Goal: Task Accomplishment & Management: Complete application form

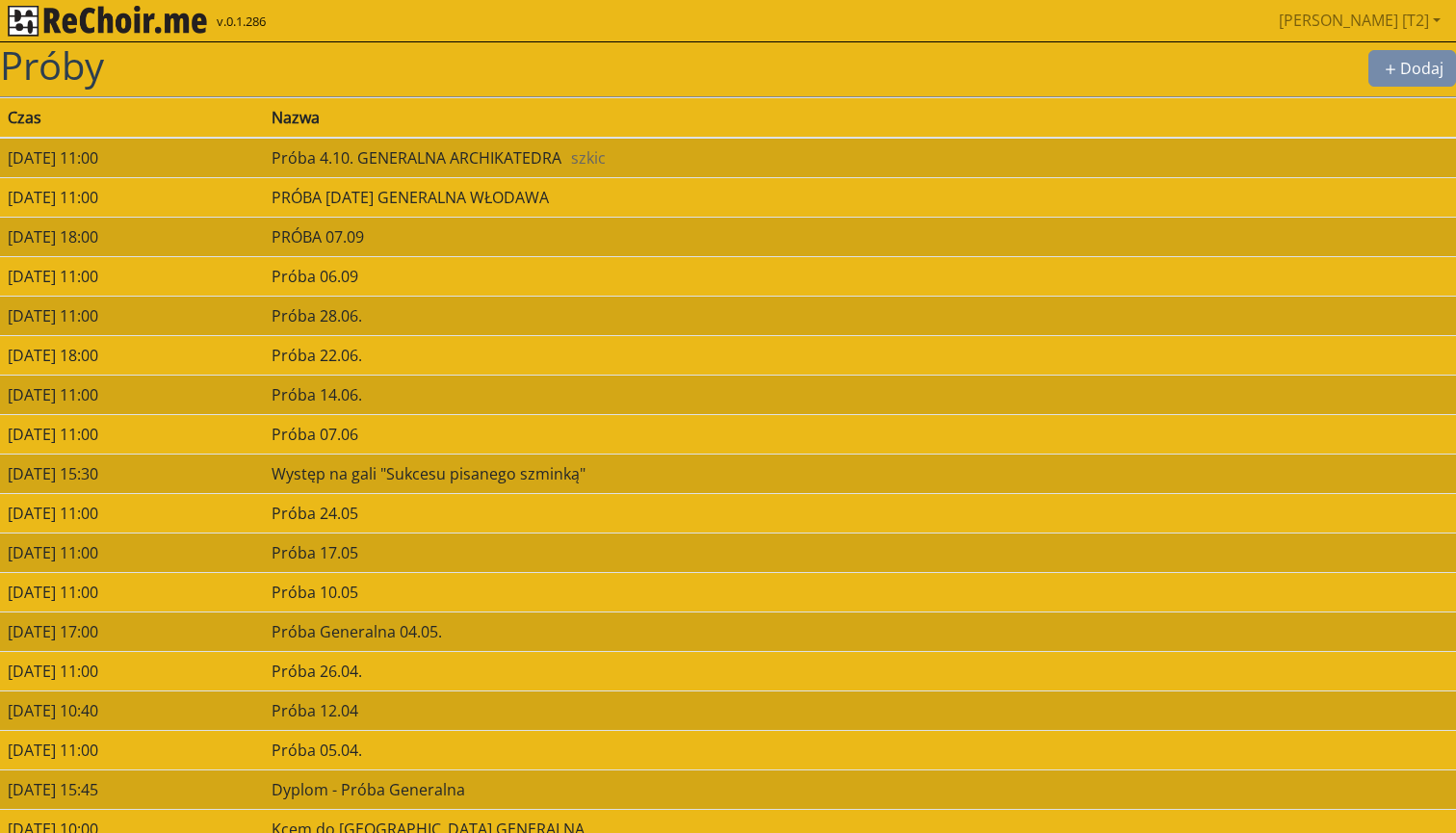
click at [160, 20] on img "rekłajer mi" at bounding box center [107, 21] width 200 height 31
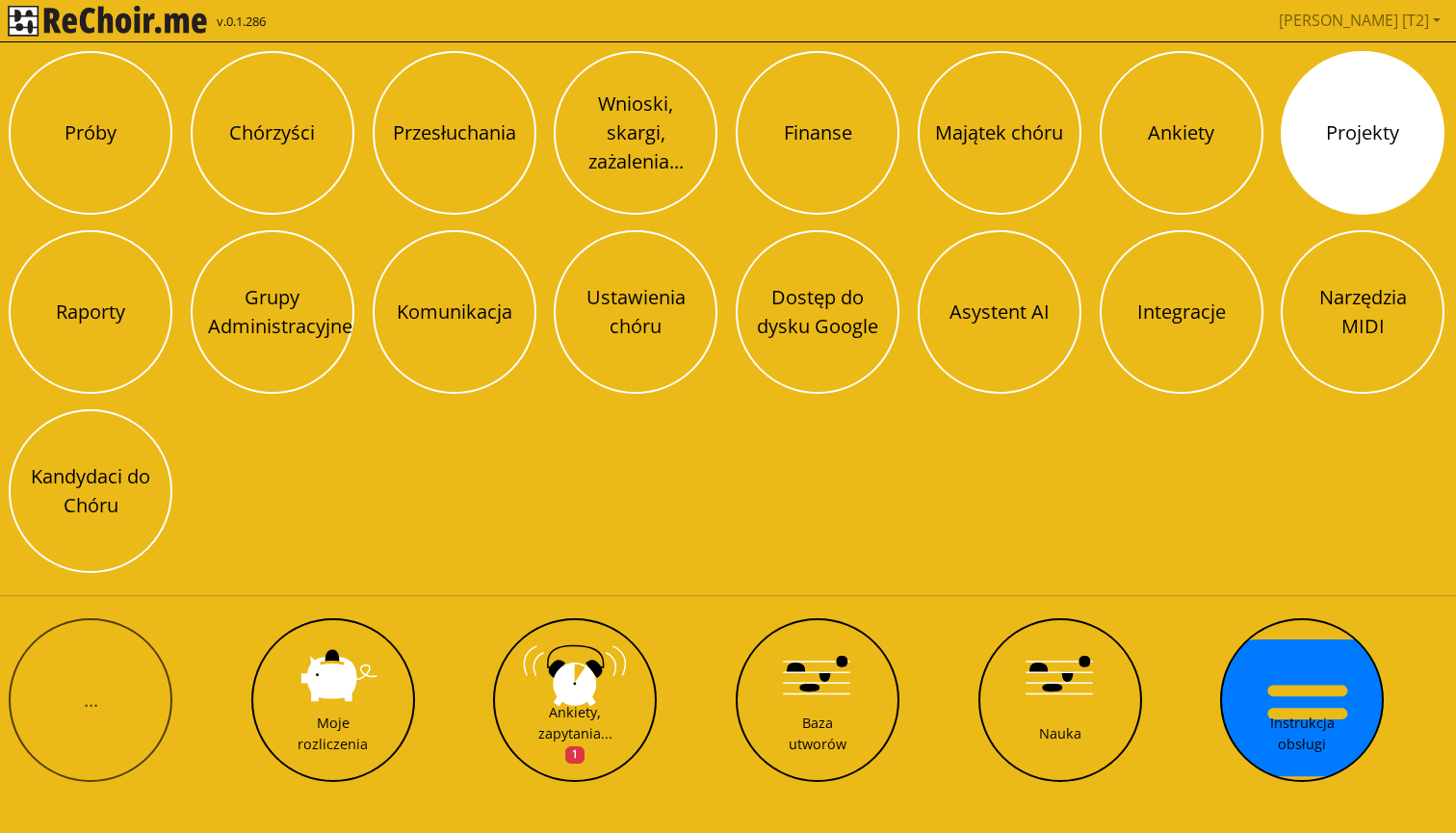
click at [1346, 132] on button "Projekty" at bounding box center [1363, 132] width 164 height 163
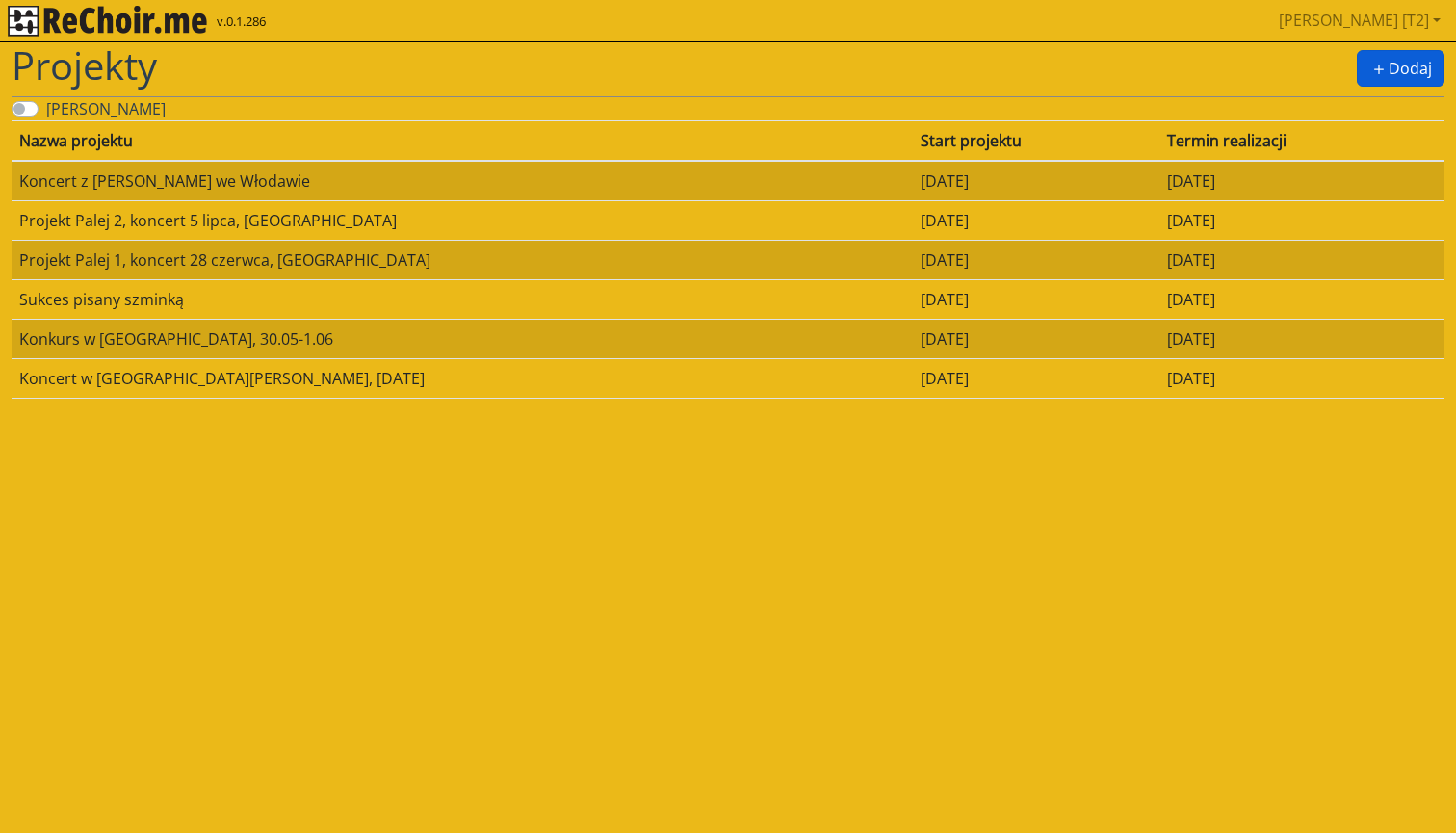
click at [1399, 68] on button "Dodaj" at bounding box center [1401, 68] width 88 height 37
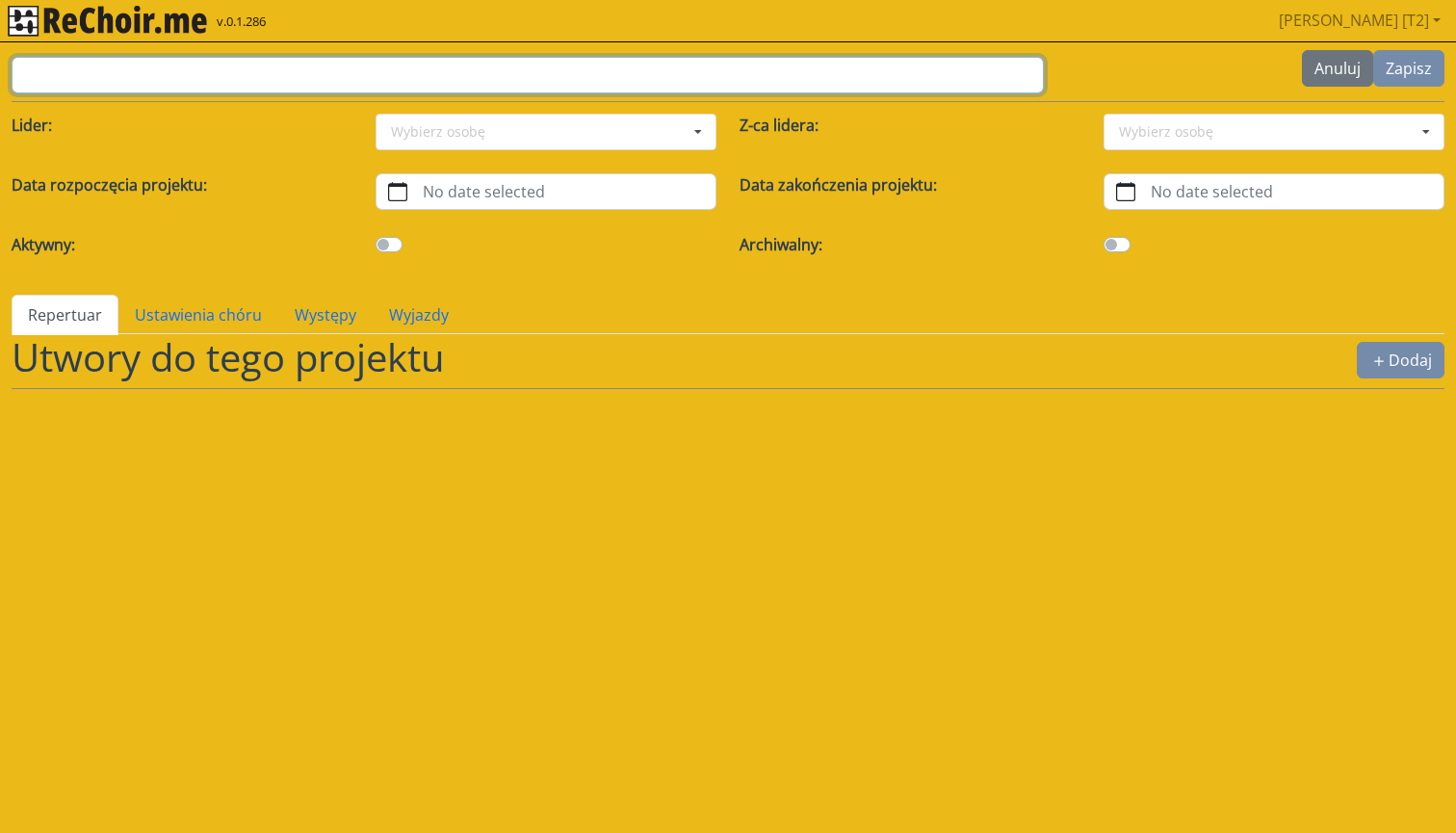
click at [161, 66] on input "text" at bounding box center [528, 75] width 1033 height 37
type input "**********"
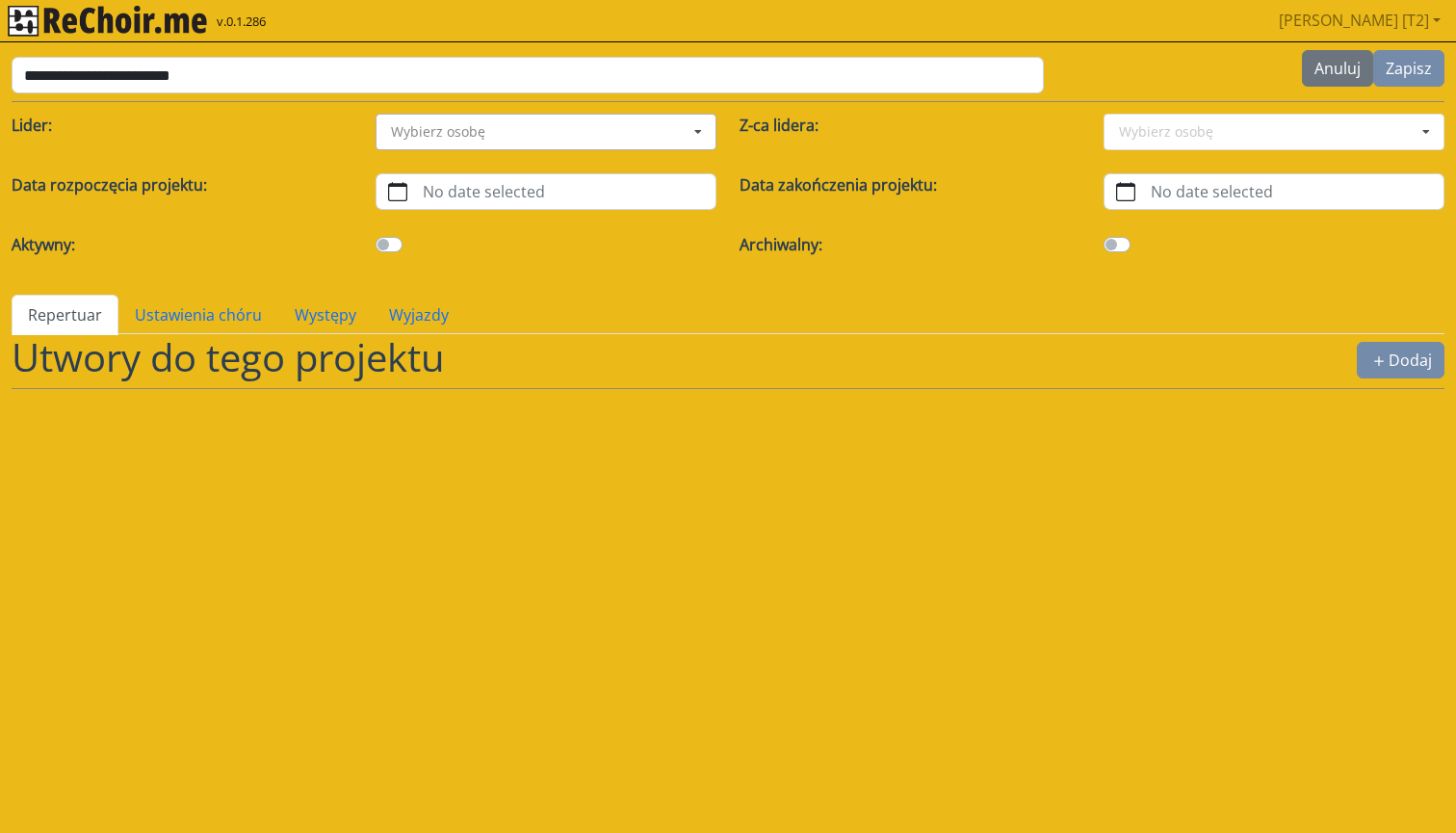
click at [501, 146] on input at bounding box center [547, 132] width 339 height 35
type input "*"
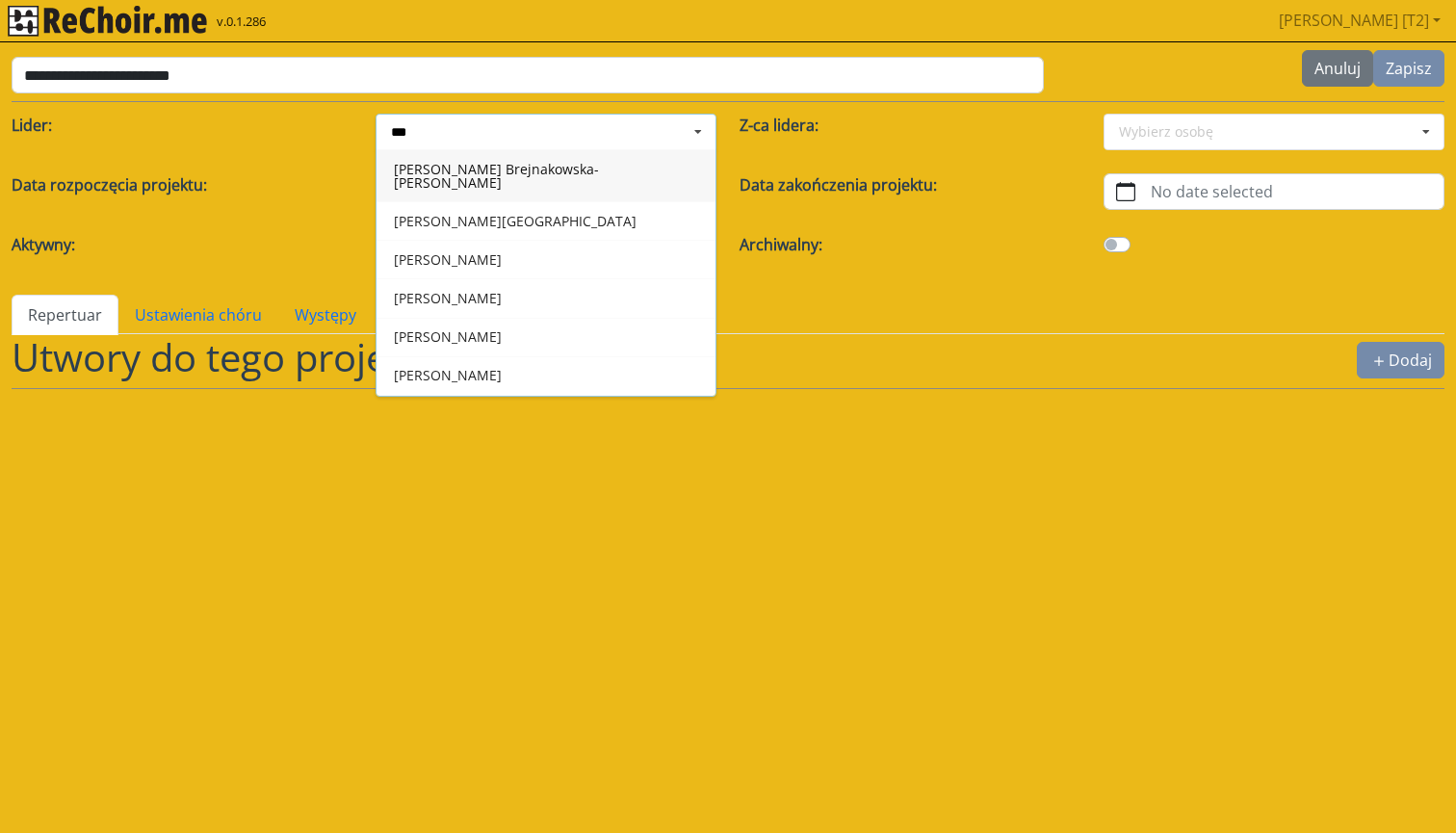
type input "****"
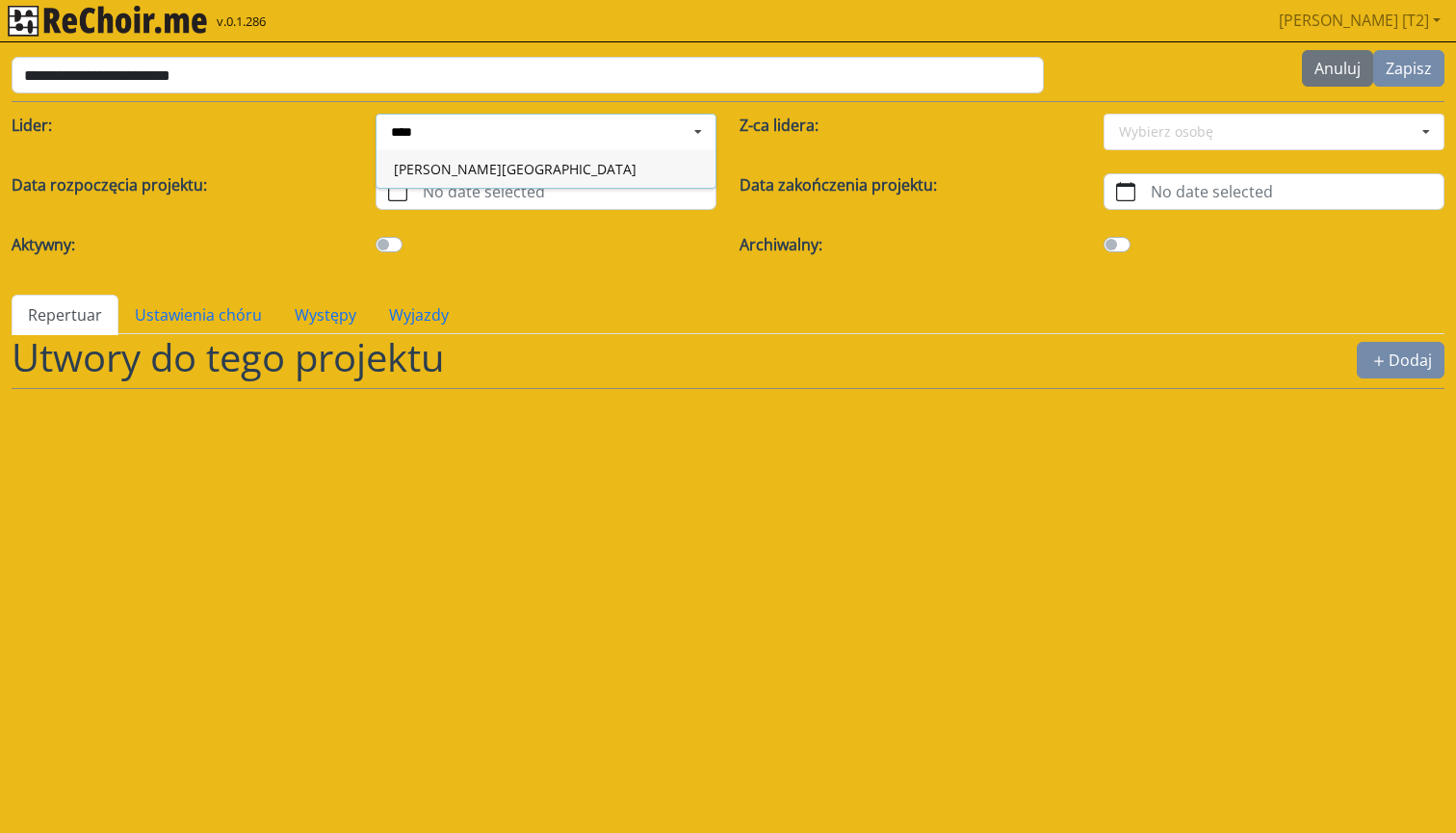
click at [462, 171] on div "Anna Waligóra-Tarnowska" at bounding box center [546, 168] width 339 height 39
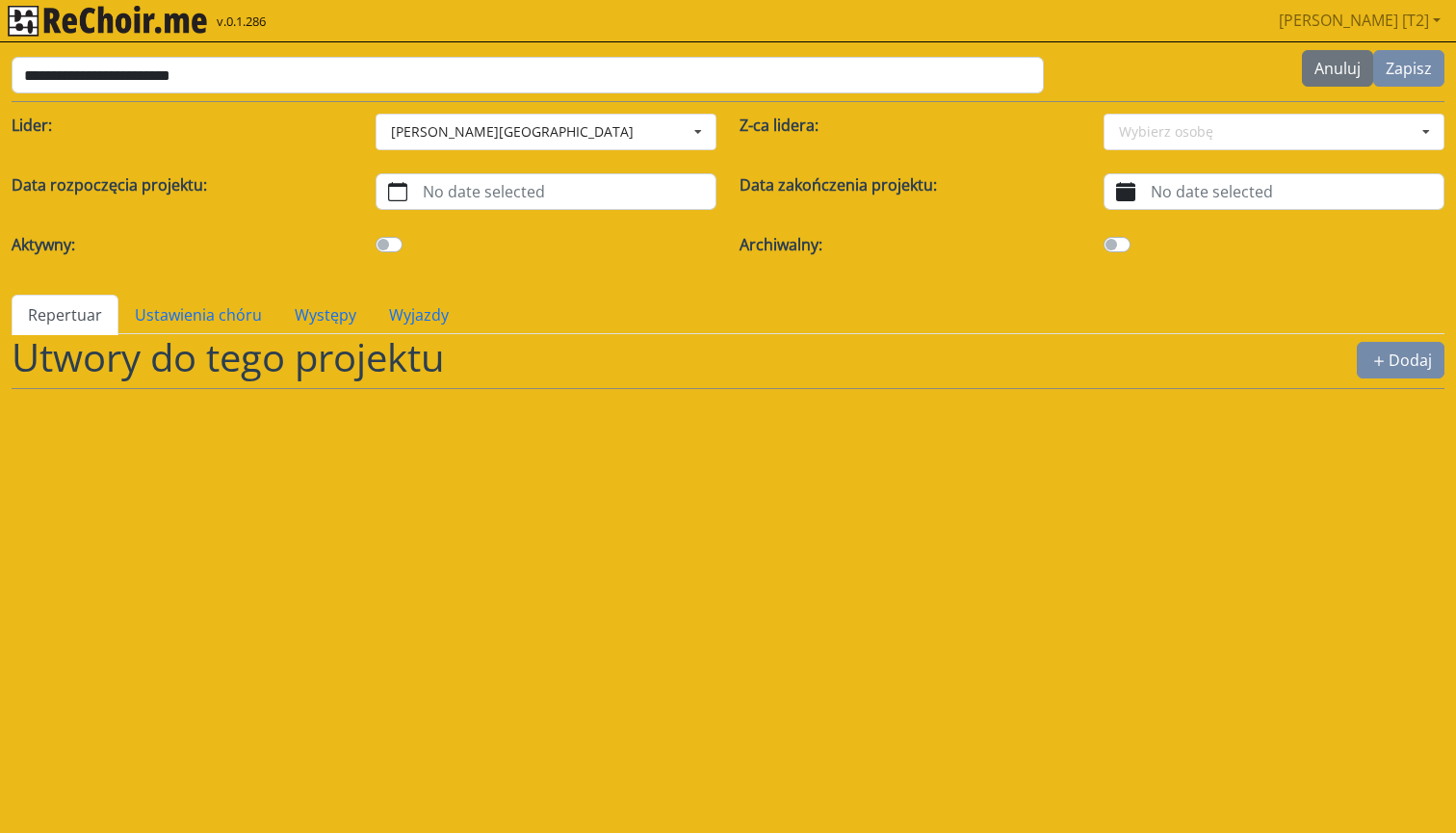
click at [1173, 186] on label "No date selected" at bounding box center [1295, 192] width 297 height 35
click at [1147, 186] on button "No date selected" at bounding box center [1126, 192] width 43 height 35
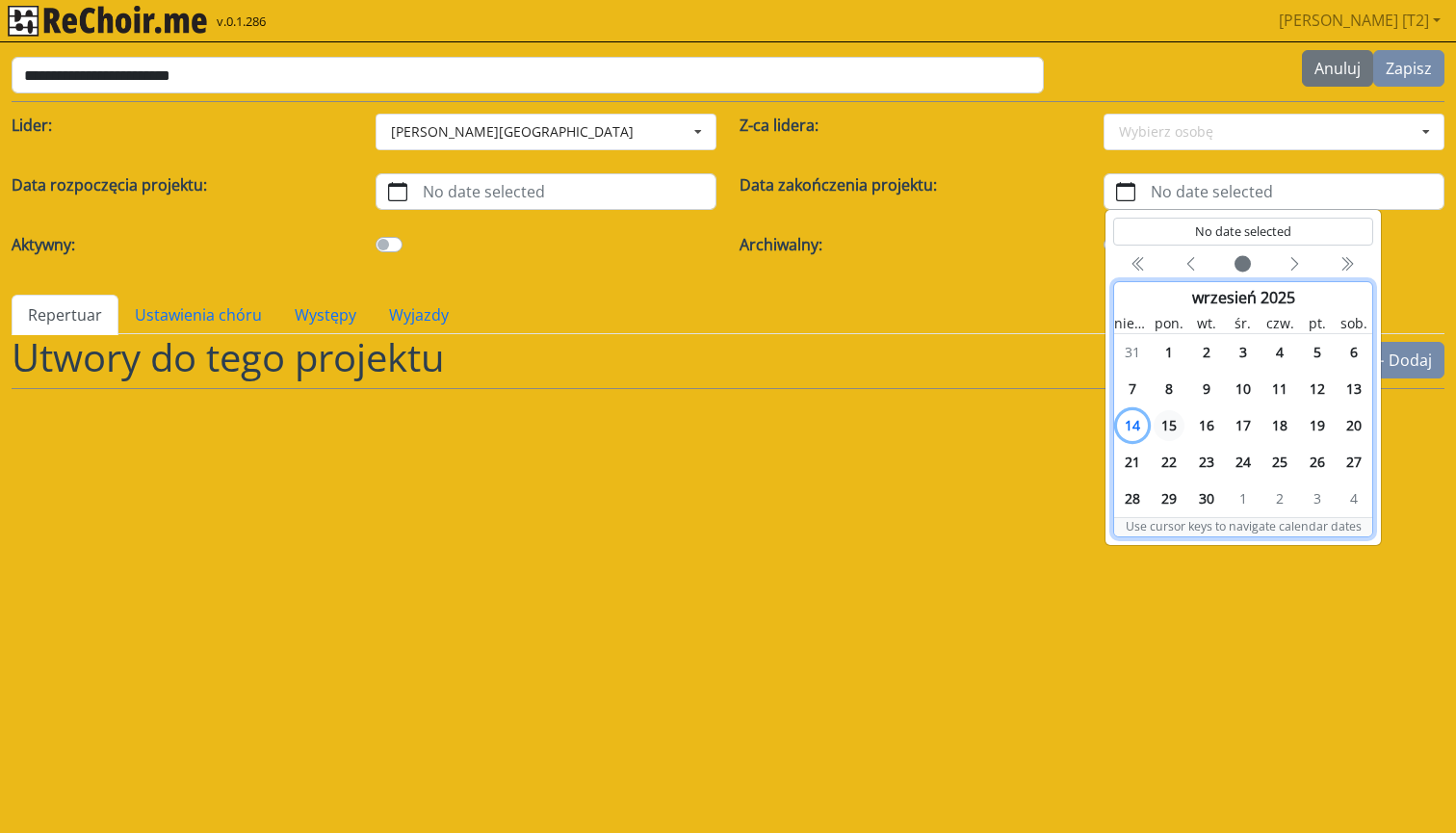
click at [1167, 422] on span "15" at bounding box center [1170, 426] width 31 height 31
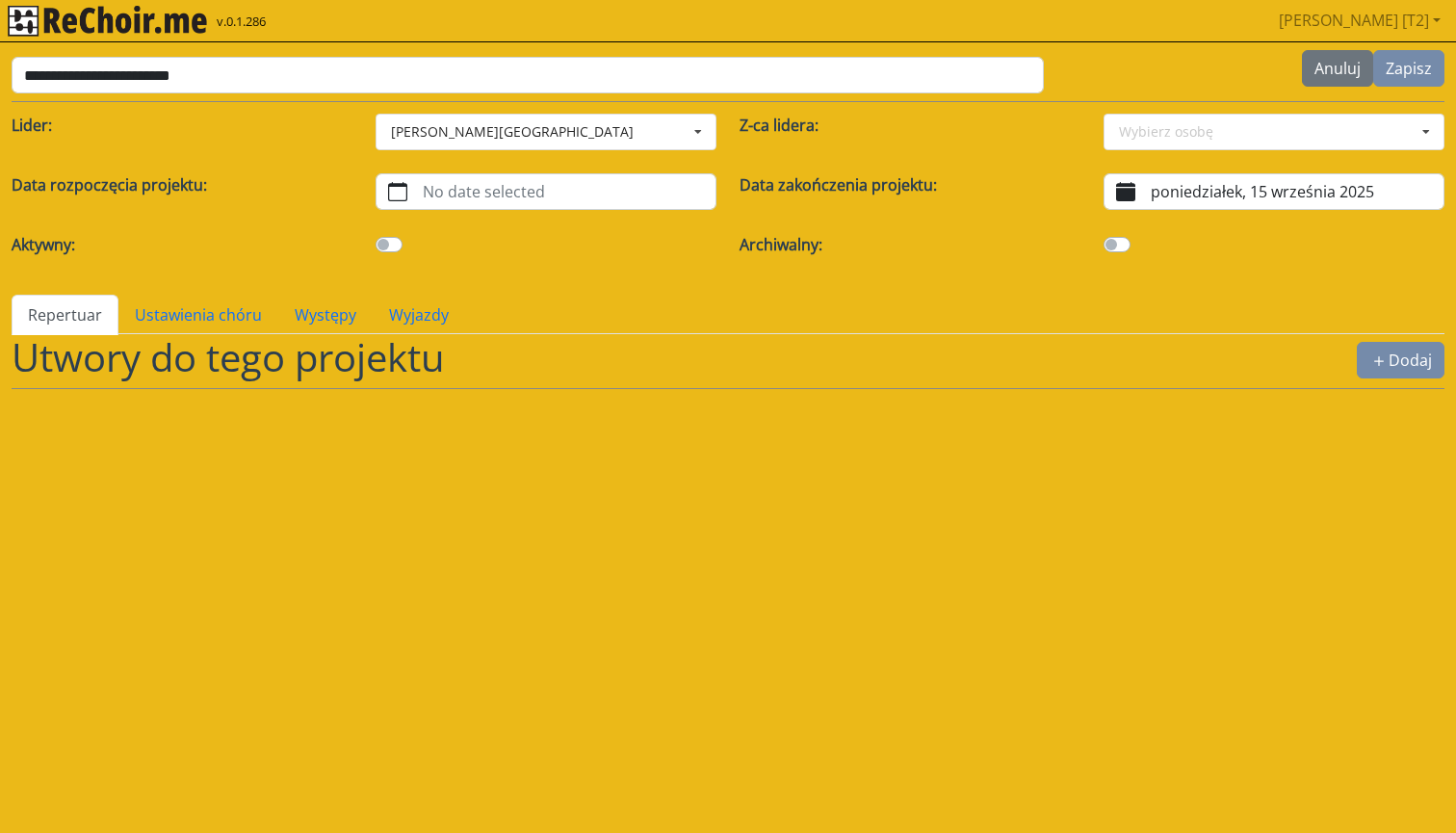
click at [1210, 186] on label "poniedziałek, 15 września 2025" at bounding box center [1295, 192] width 297 height 35
click at [1147, 186] on button "poniedziałek, 15 września 2025" at bounding box center [1126, 192] width 43 height 35
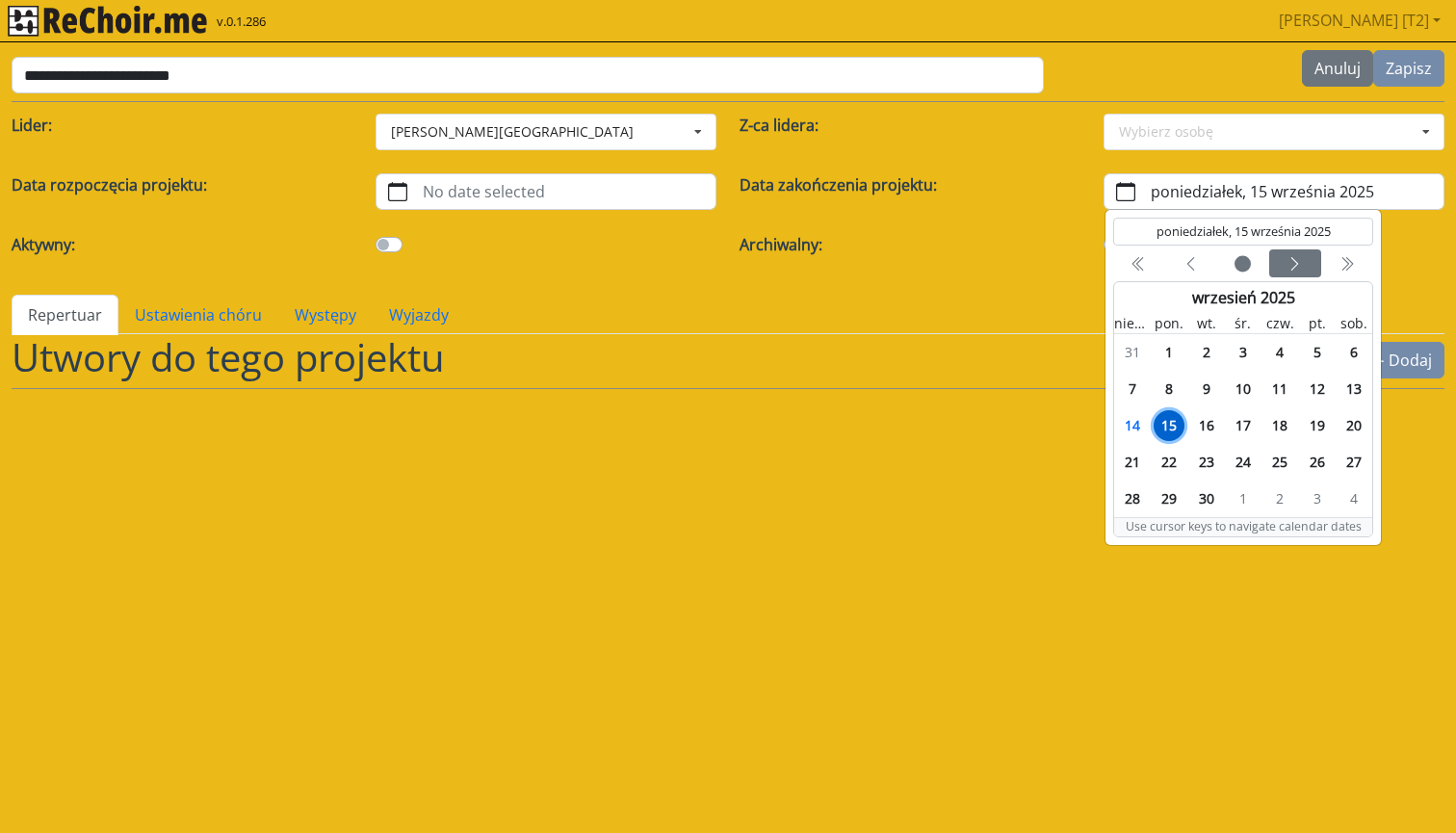
click at [1306, 261] on div "Next month" at bounding box center [1295, 263] width 45 height 20
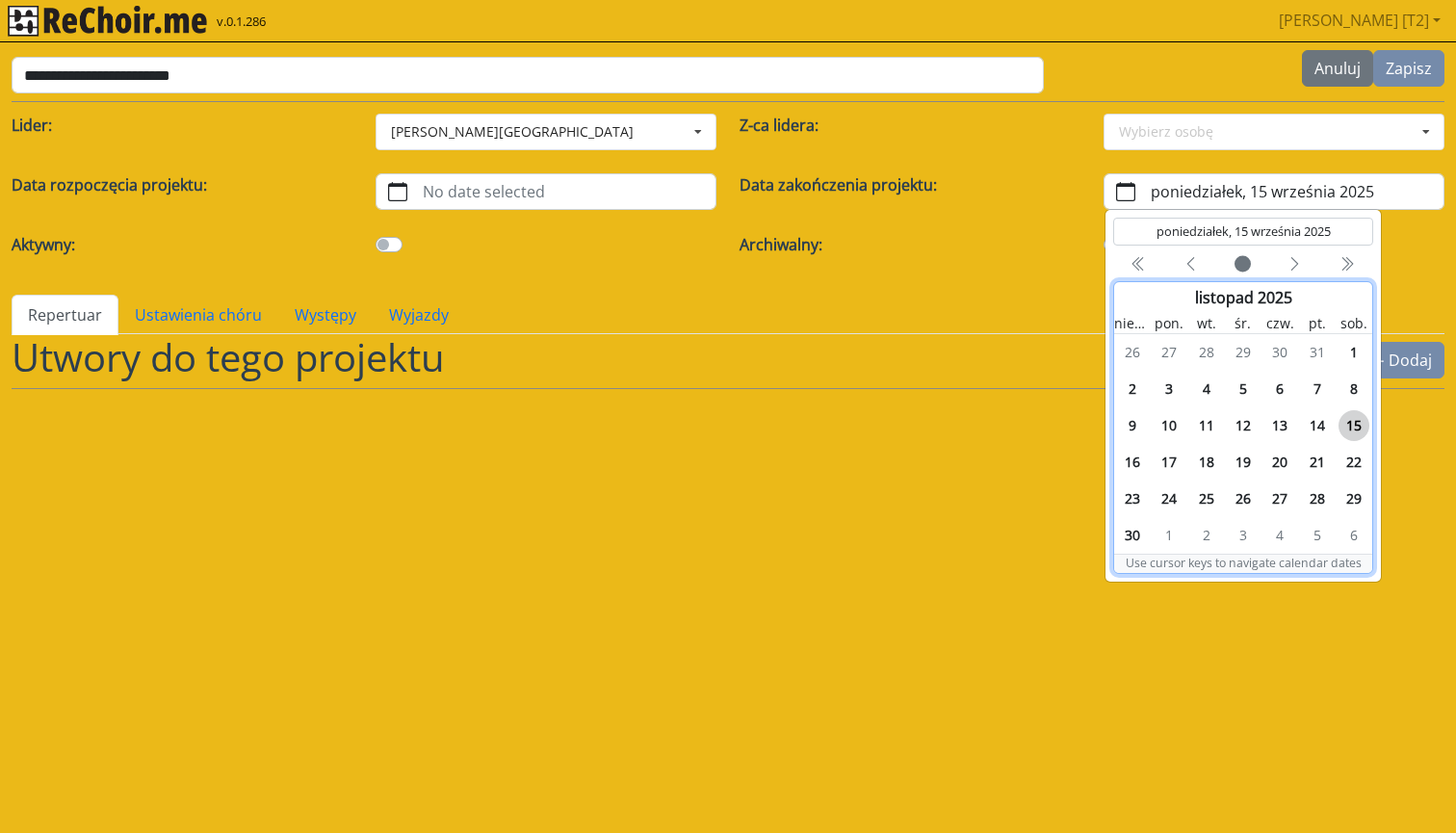
click at [1353, 420] on span "15" at bounding box center [1355, 426] width 31 height 31
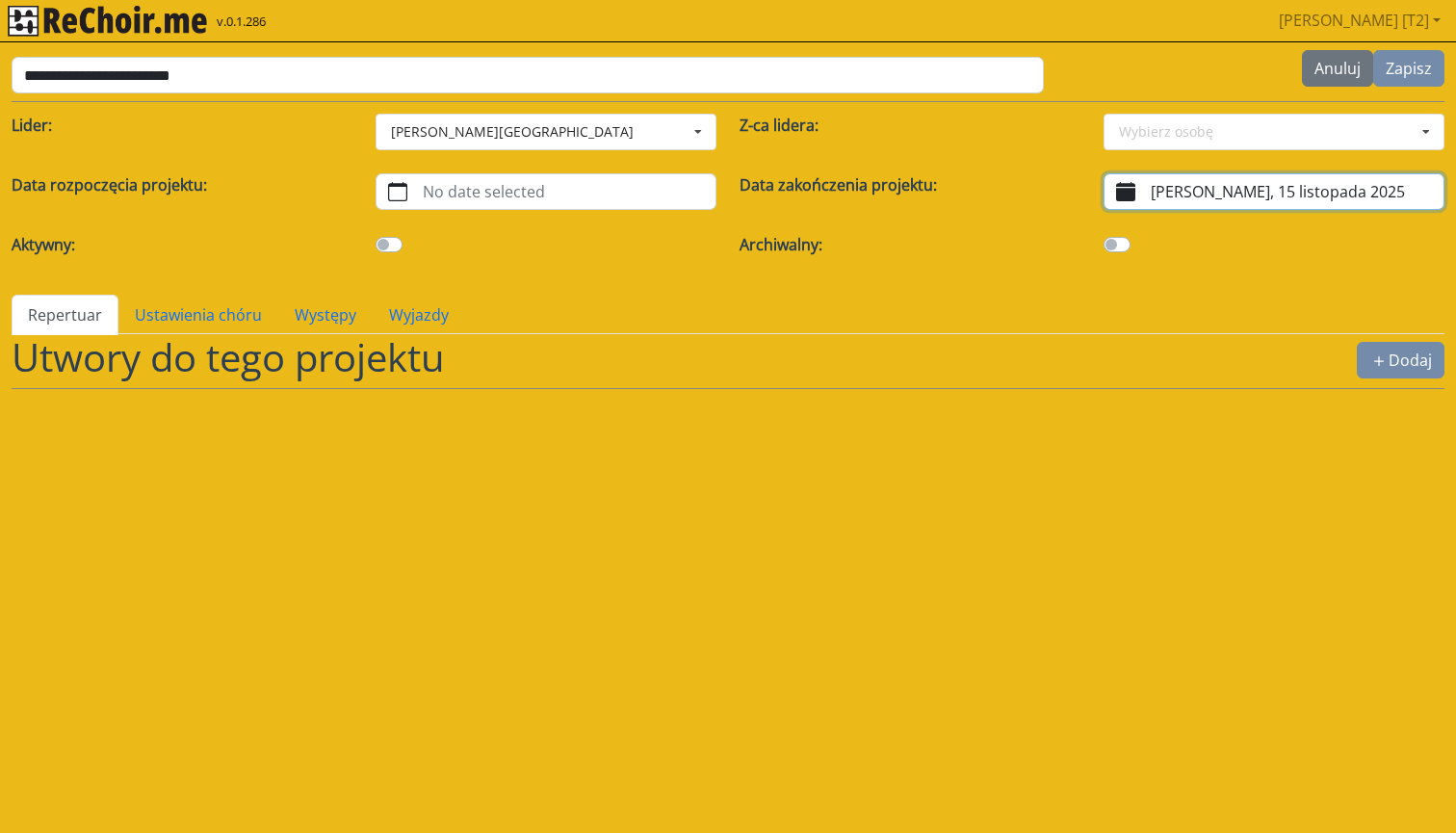
click at [411, 234] on label at bounding box center [411, 234] width 0 height 0
click at [328, 315] on link "Występy" at bounding box center [325, 315] width 94 height 41
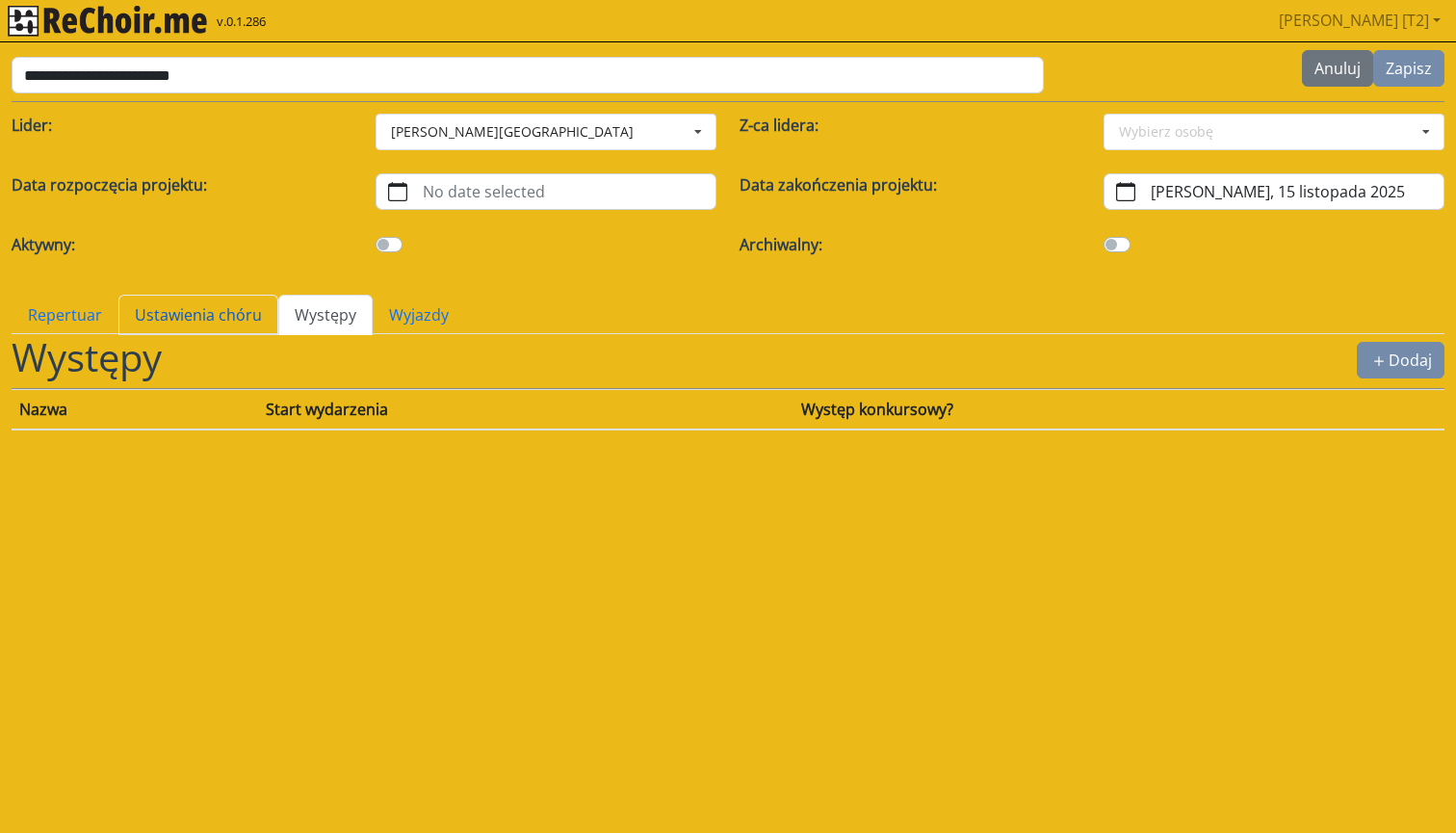
click at [213, 312] on link "Ustawienia chóru" at bounding box center [199, 315] width 160 height 41
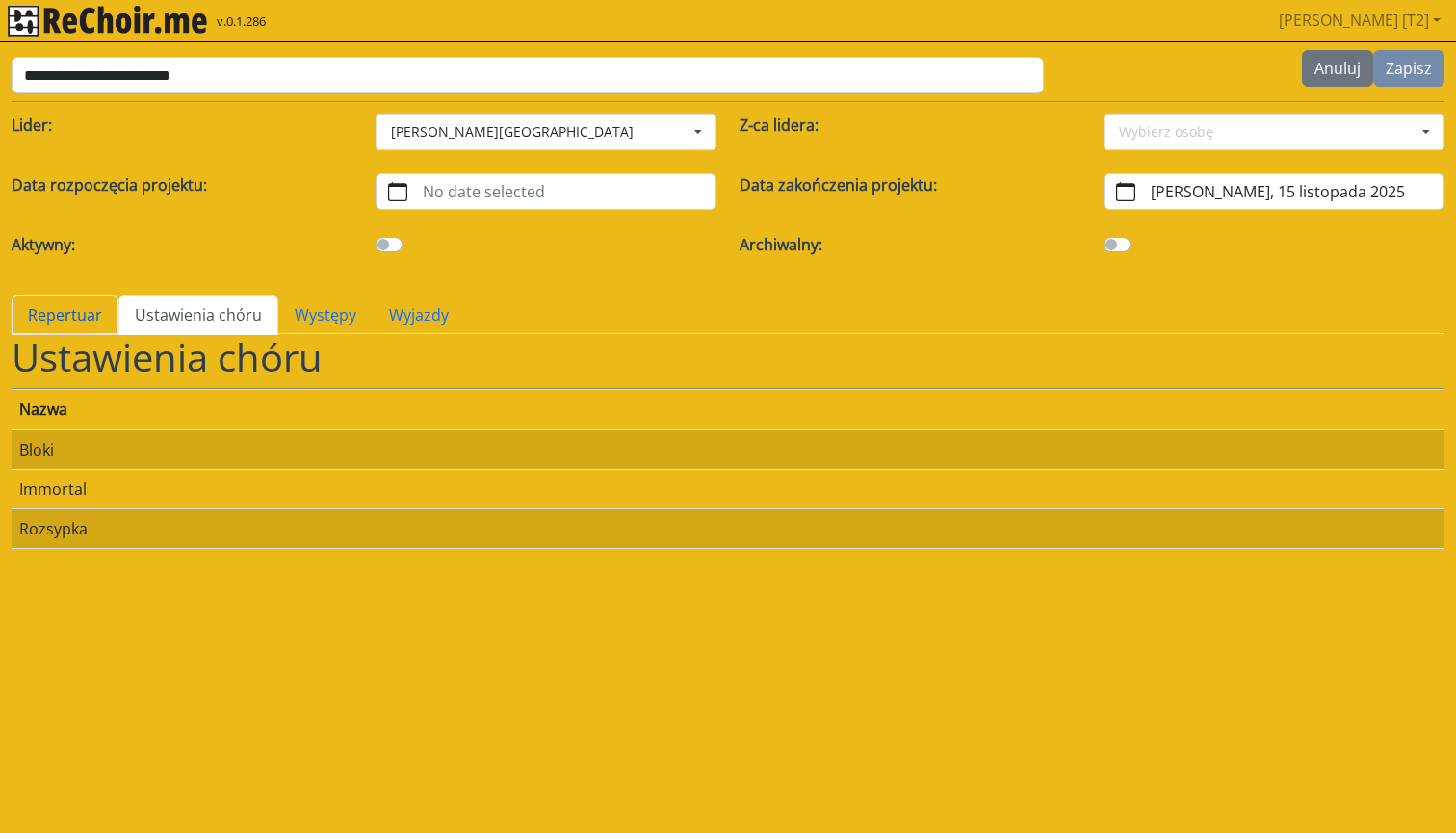
click at [65, 313] on link "Repertuar" at bounding box center [65, 315] width 107 height 41
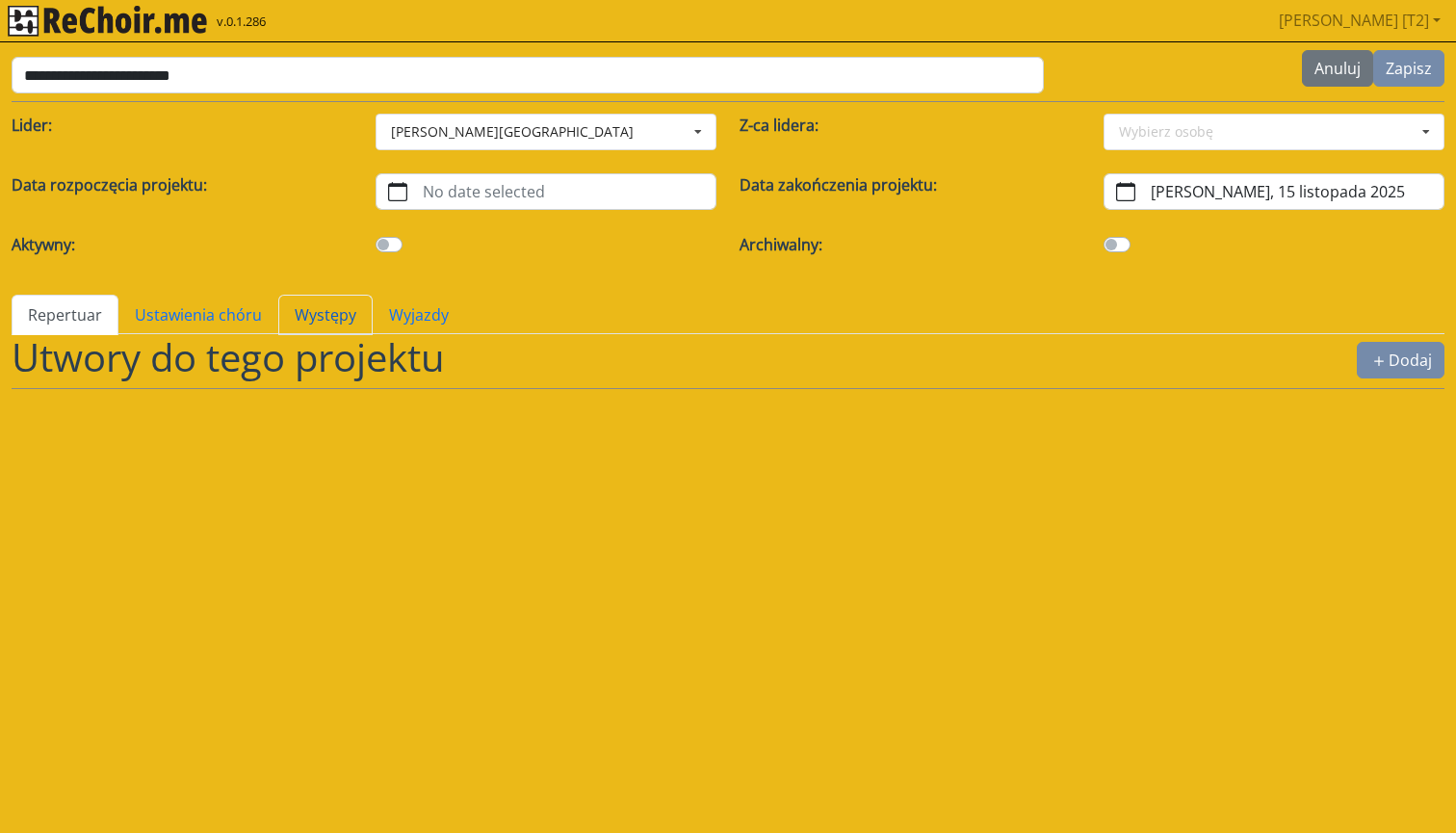
click at [315, 310] on link "Występy" at bounding box center [325, 315] width 94 height 41
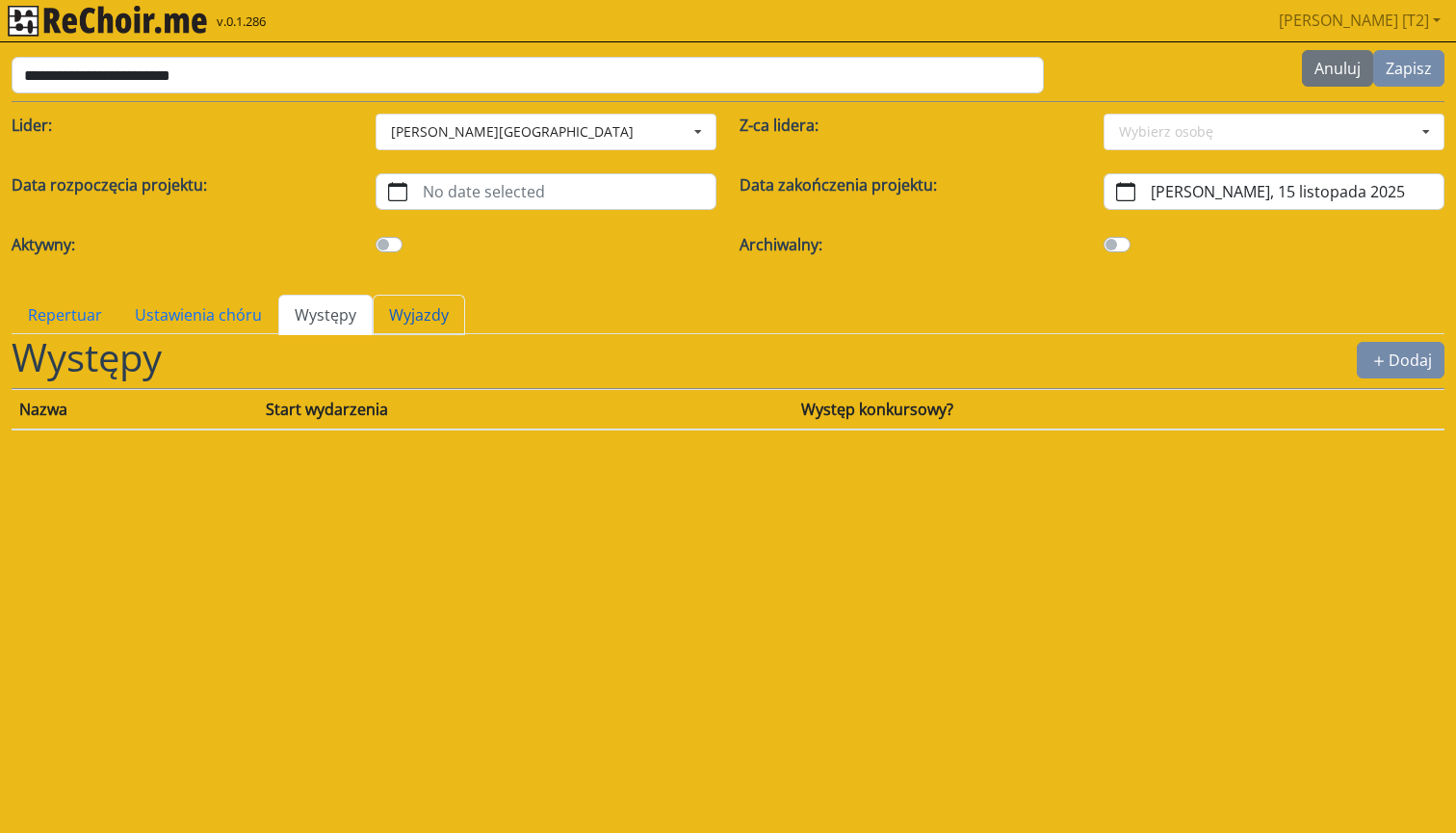
click at [406, 319] on link "Wyjazdy" at bounding box center [419, 315] width 92 height 41
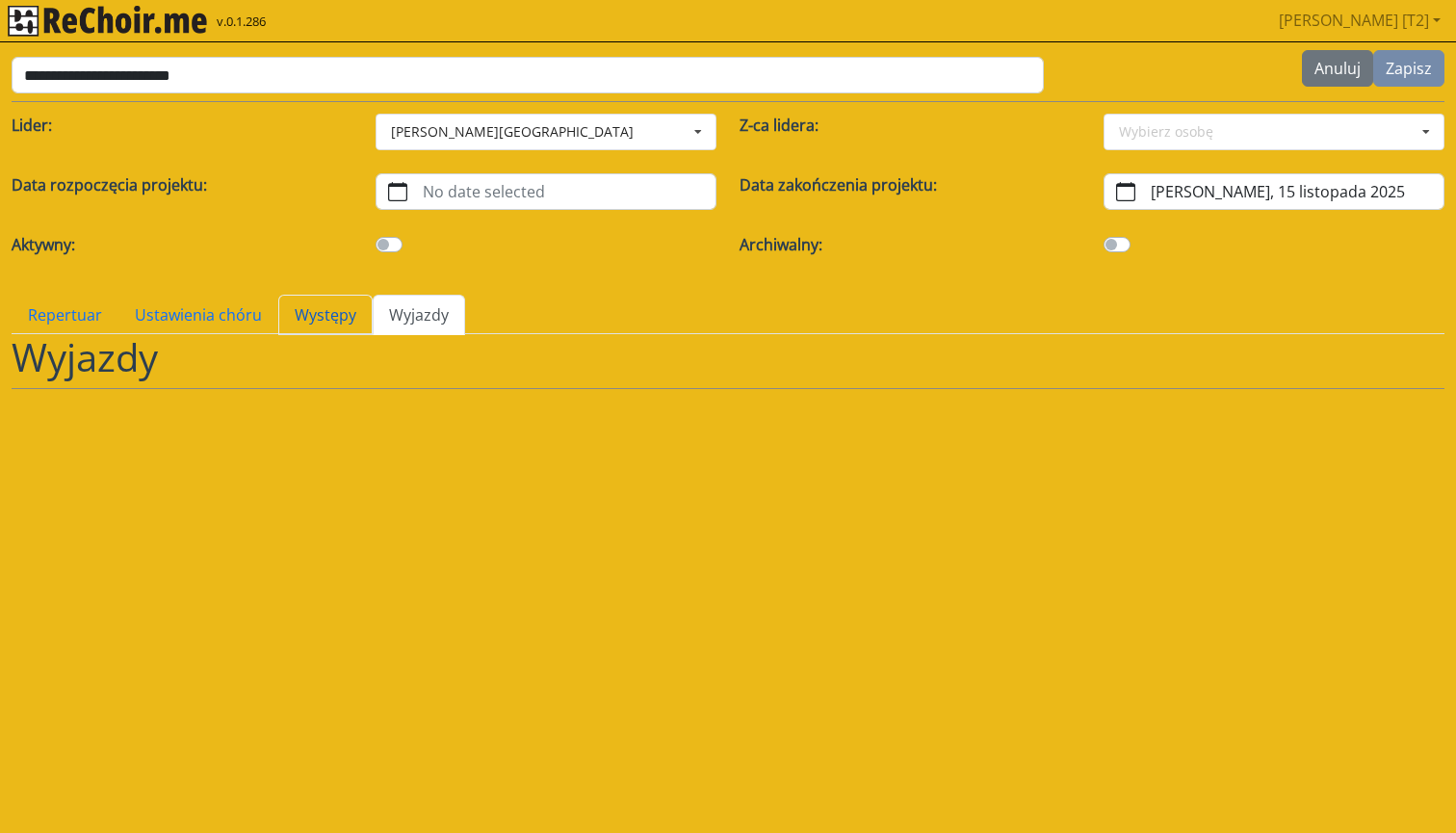
click at [331, 313] on link "Występy" at bounding box center [325, 315] width 94 height 41
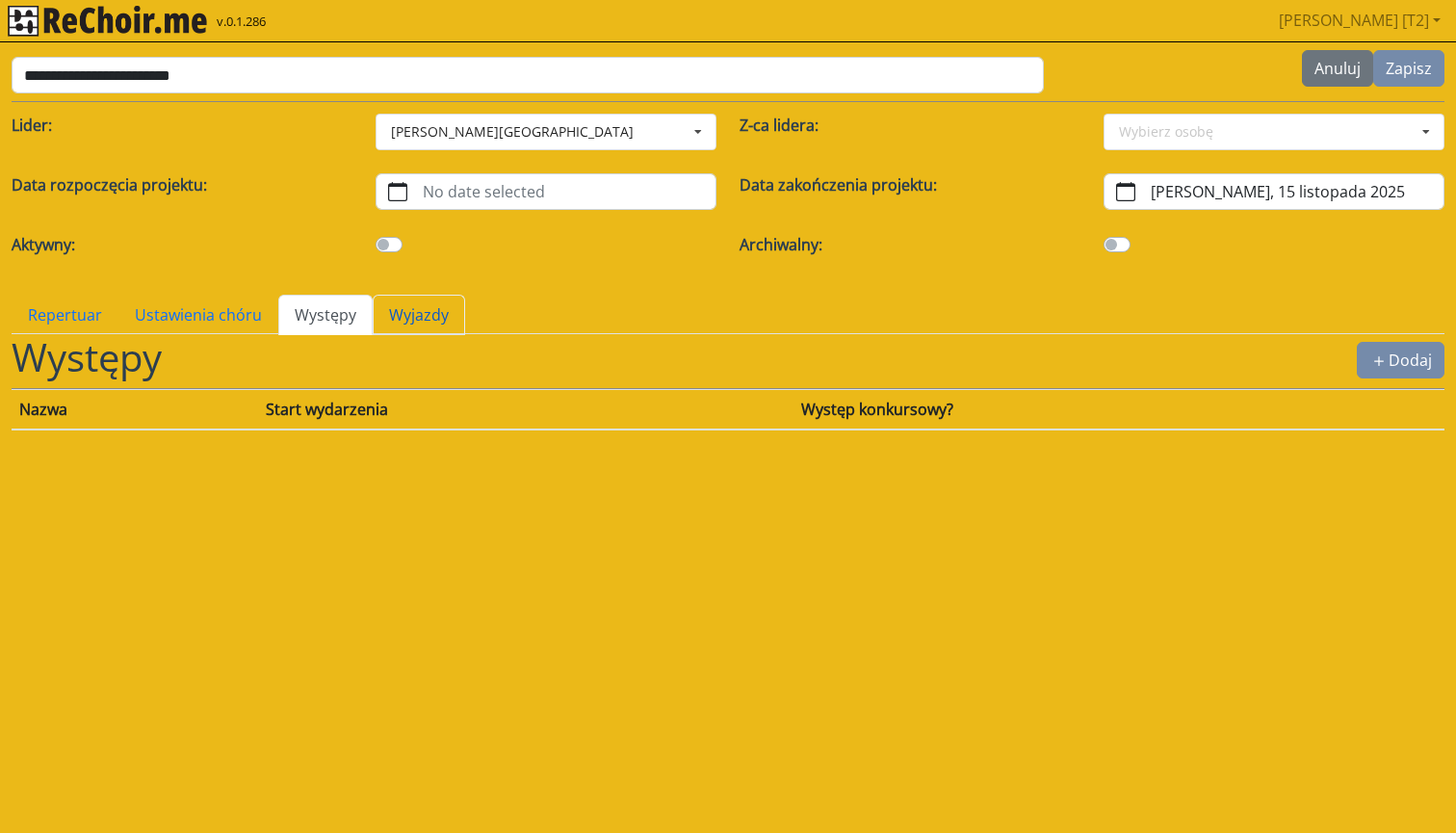
click at [400, 318] on link "Wyjazdy" at bounding box center [419, 315] width 92 height 41
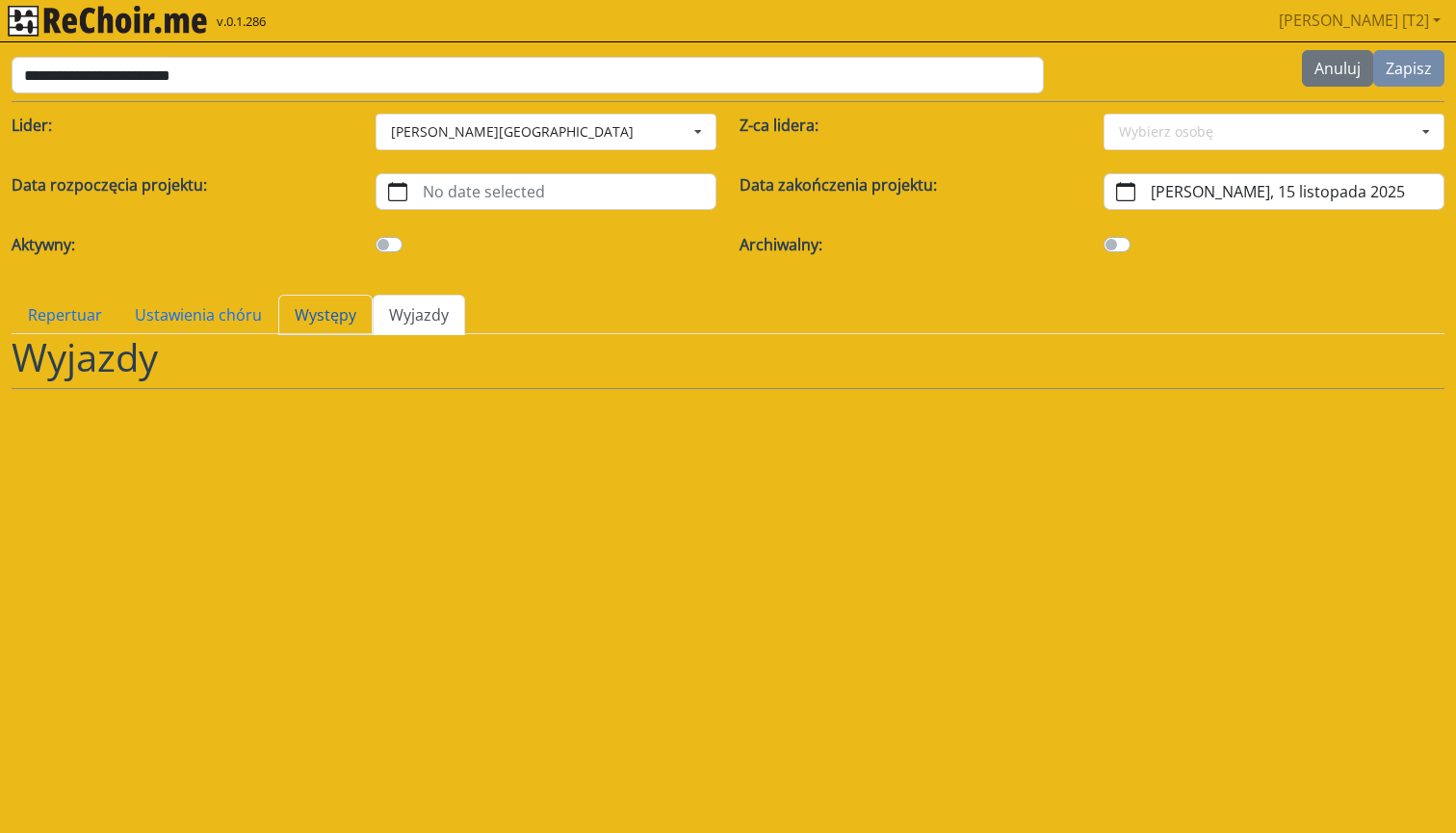
click at [333, 318] on link "Występy" at bounding box center [325, 315] width 94 height 41
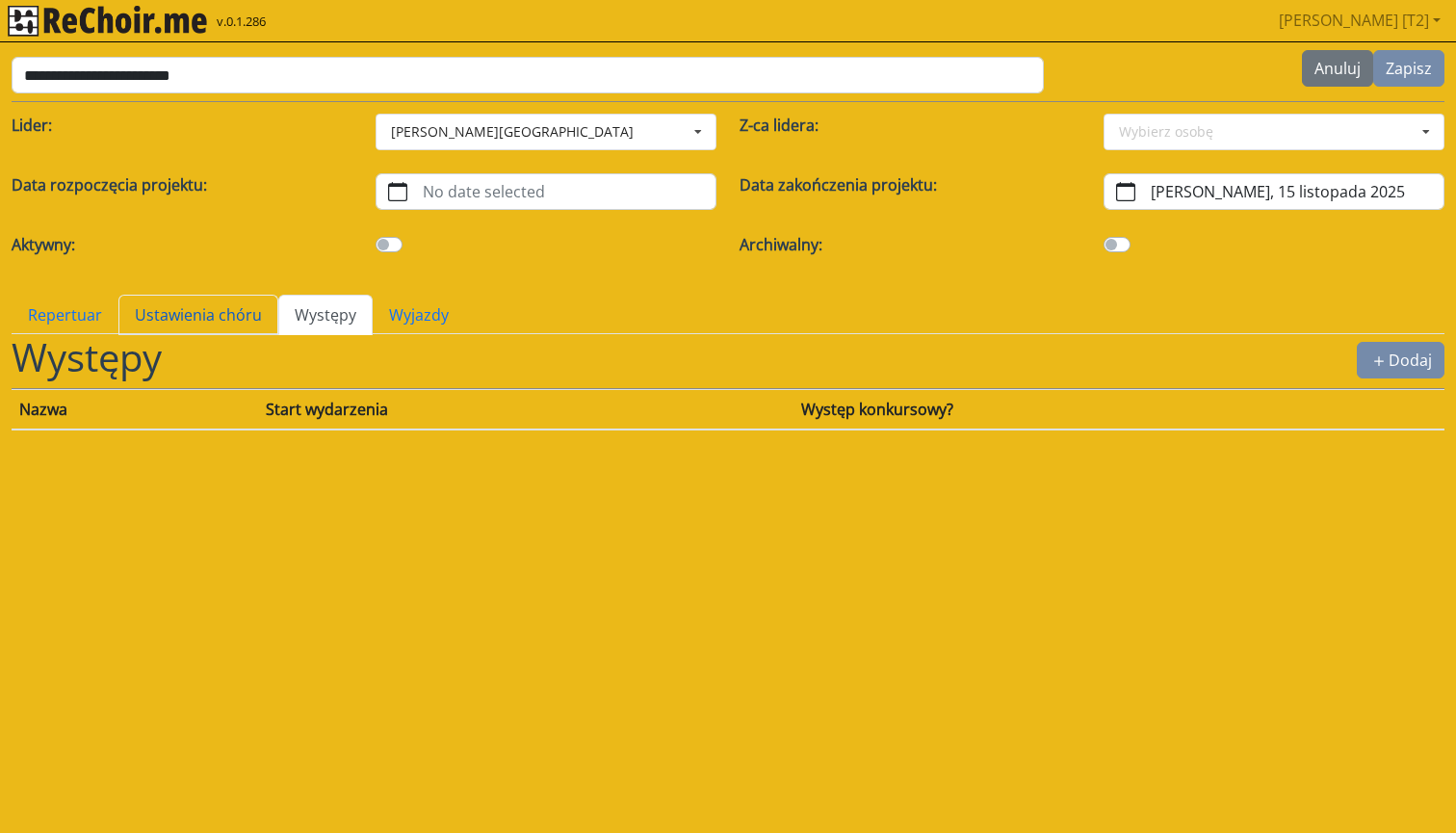
click at [264, 321] on link "Ustawienia chóru" at bounding box center [199, 315] width 160 height 41
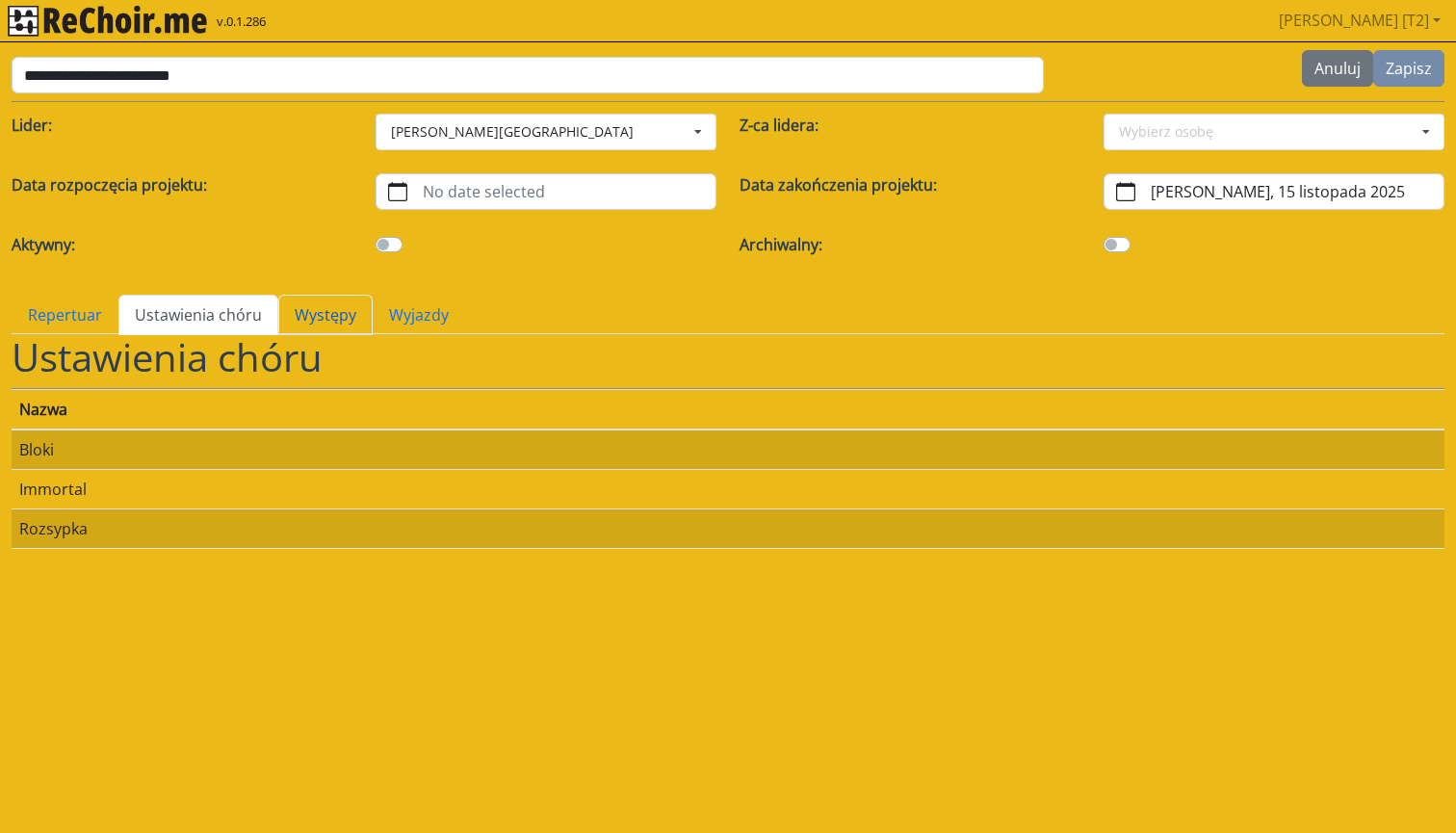
click at [341, 322] on link "Występy" at bounding box center [325, 315] width 94 height 41
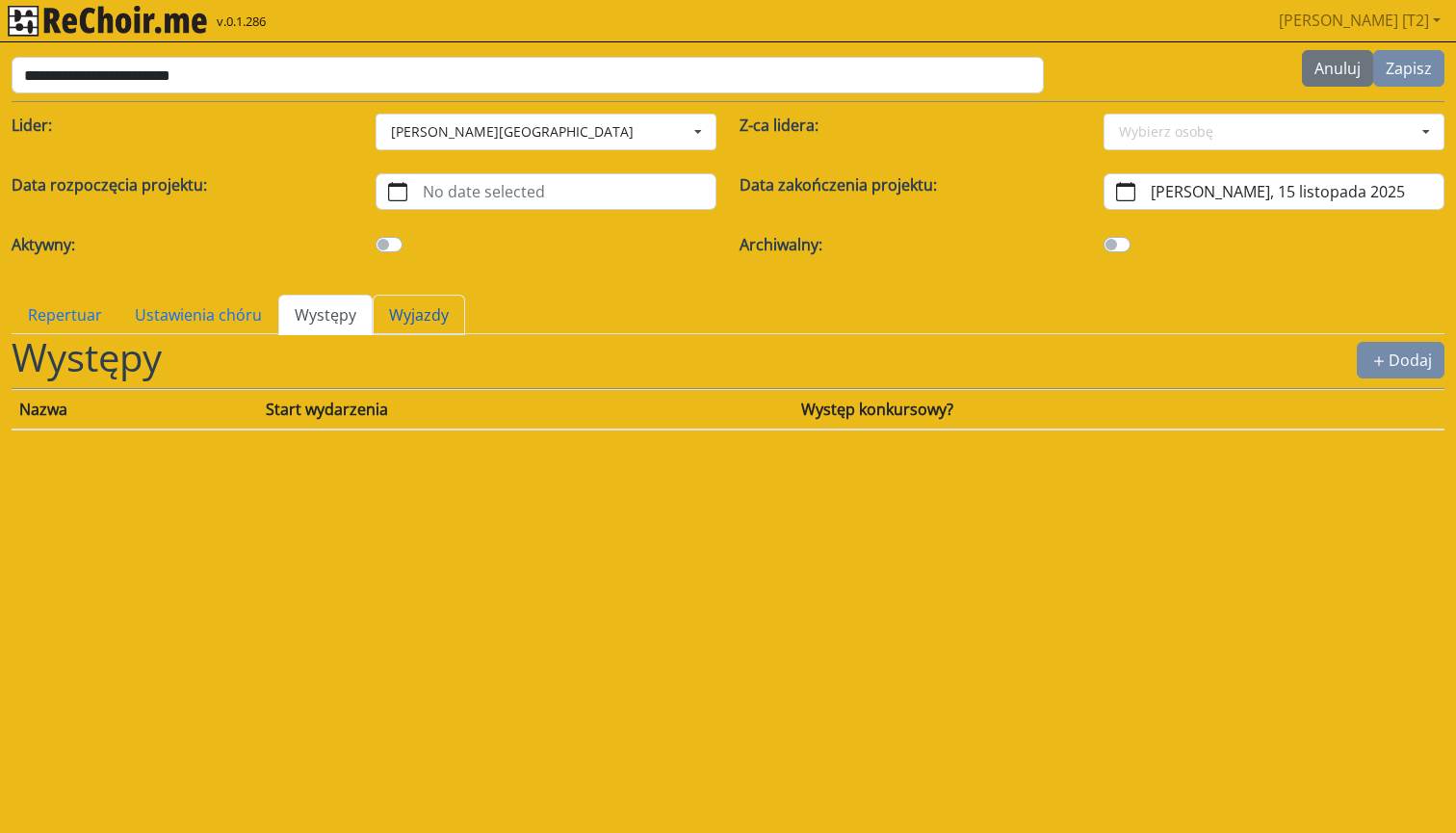
click at [397, 320] on link "Wyjazdy" at bounding box center [419, 315] width 92 height 41
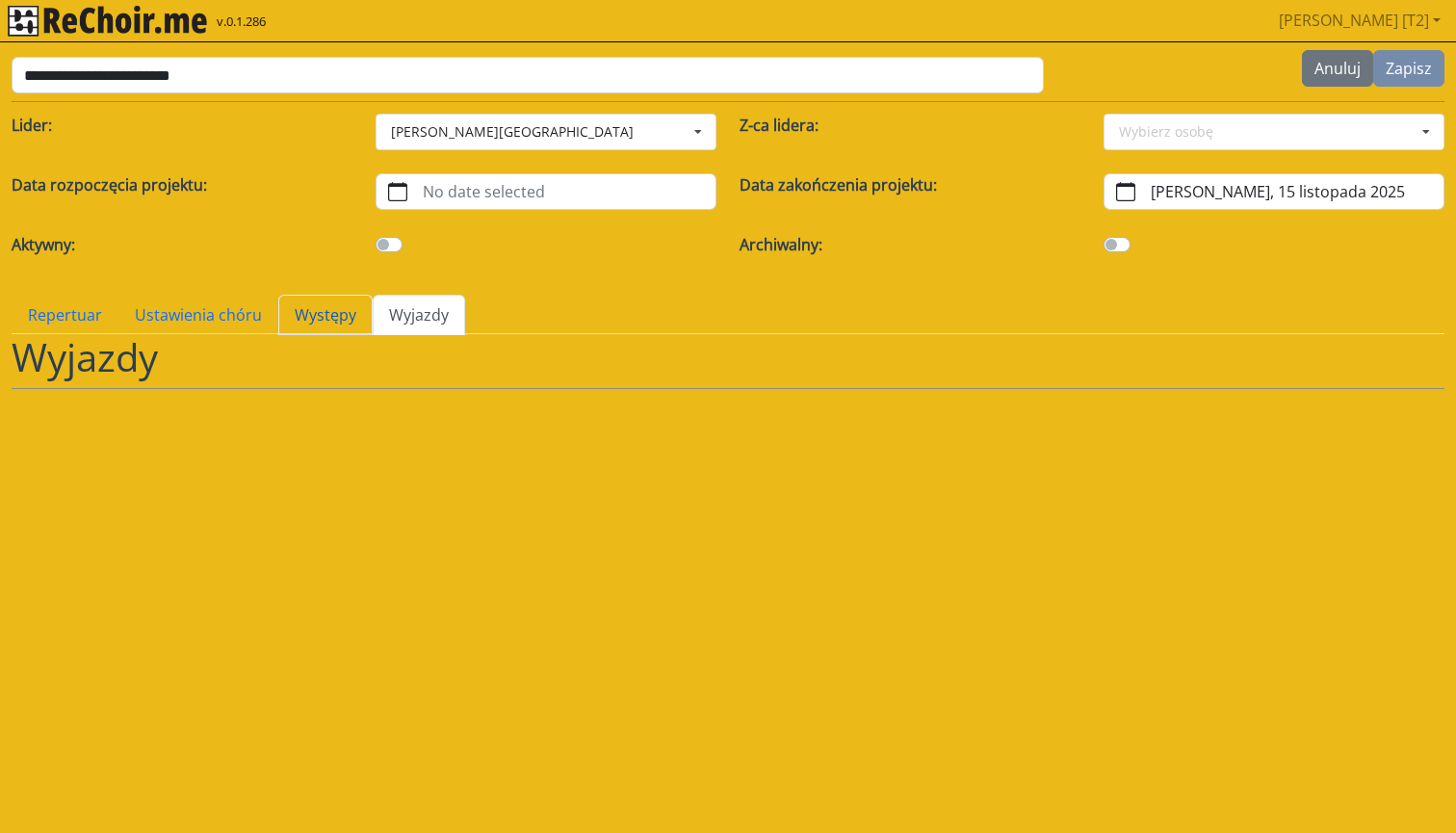
click at [340, 316] on link "Występy" at bounding box center [325, 315] width 94 height 41
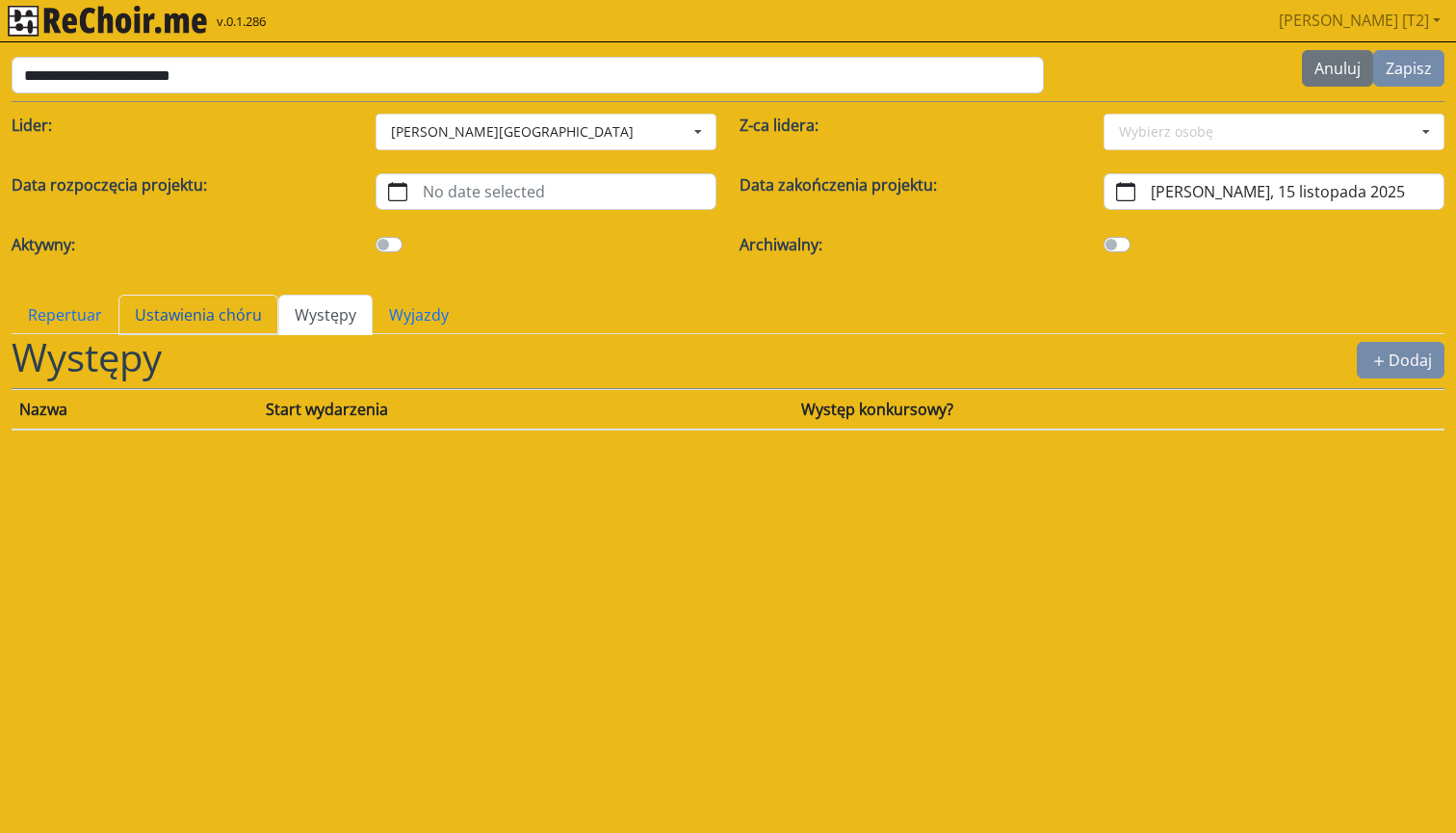
click at [214, 309] on link "Ustawienia chóru" at bounding box center [199, 315] width 160 height 41
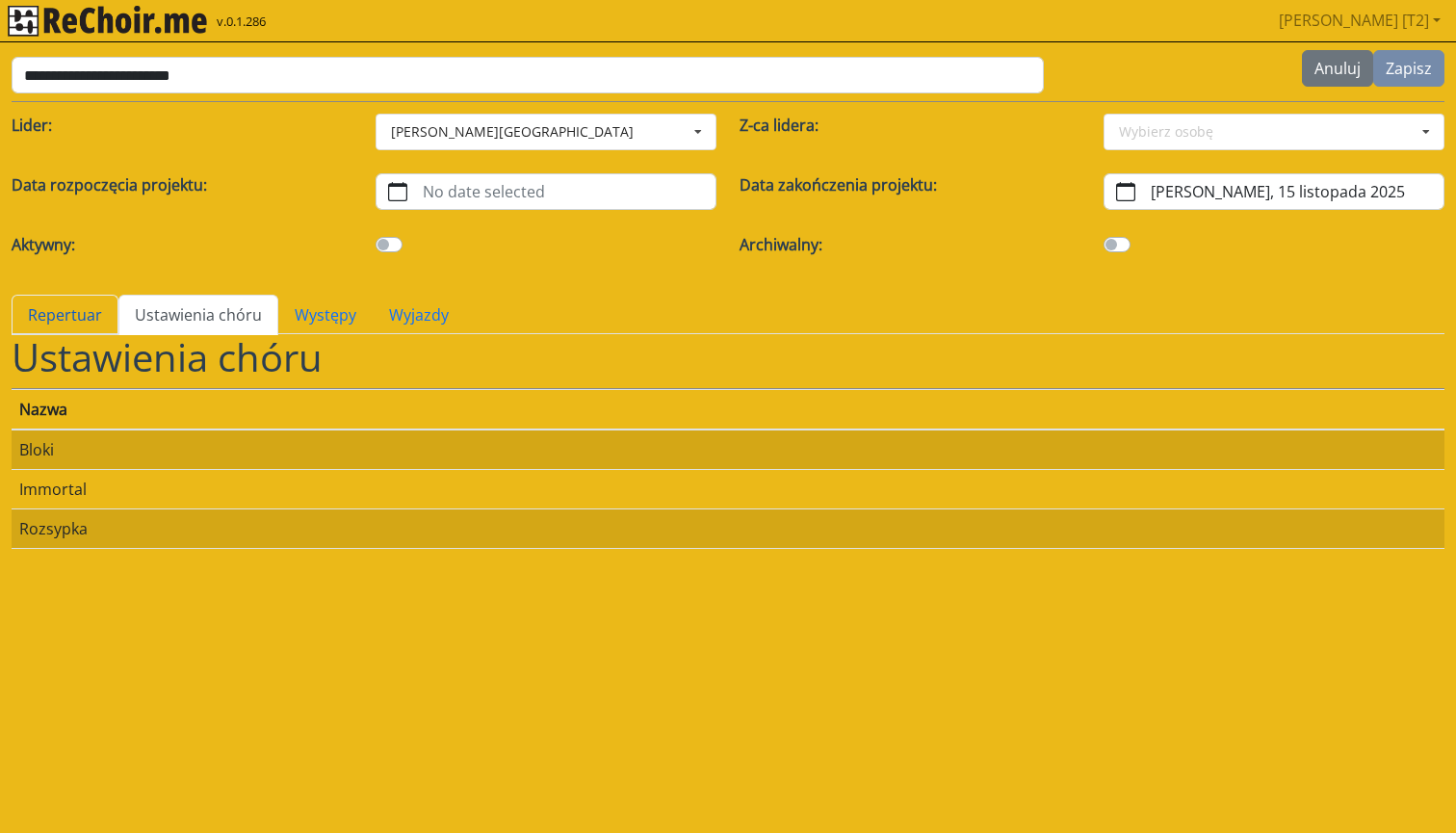
click at [62, 318] on link "Repertuar" at bounding box center [65, 315] width 107 height 41
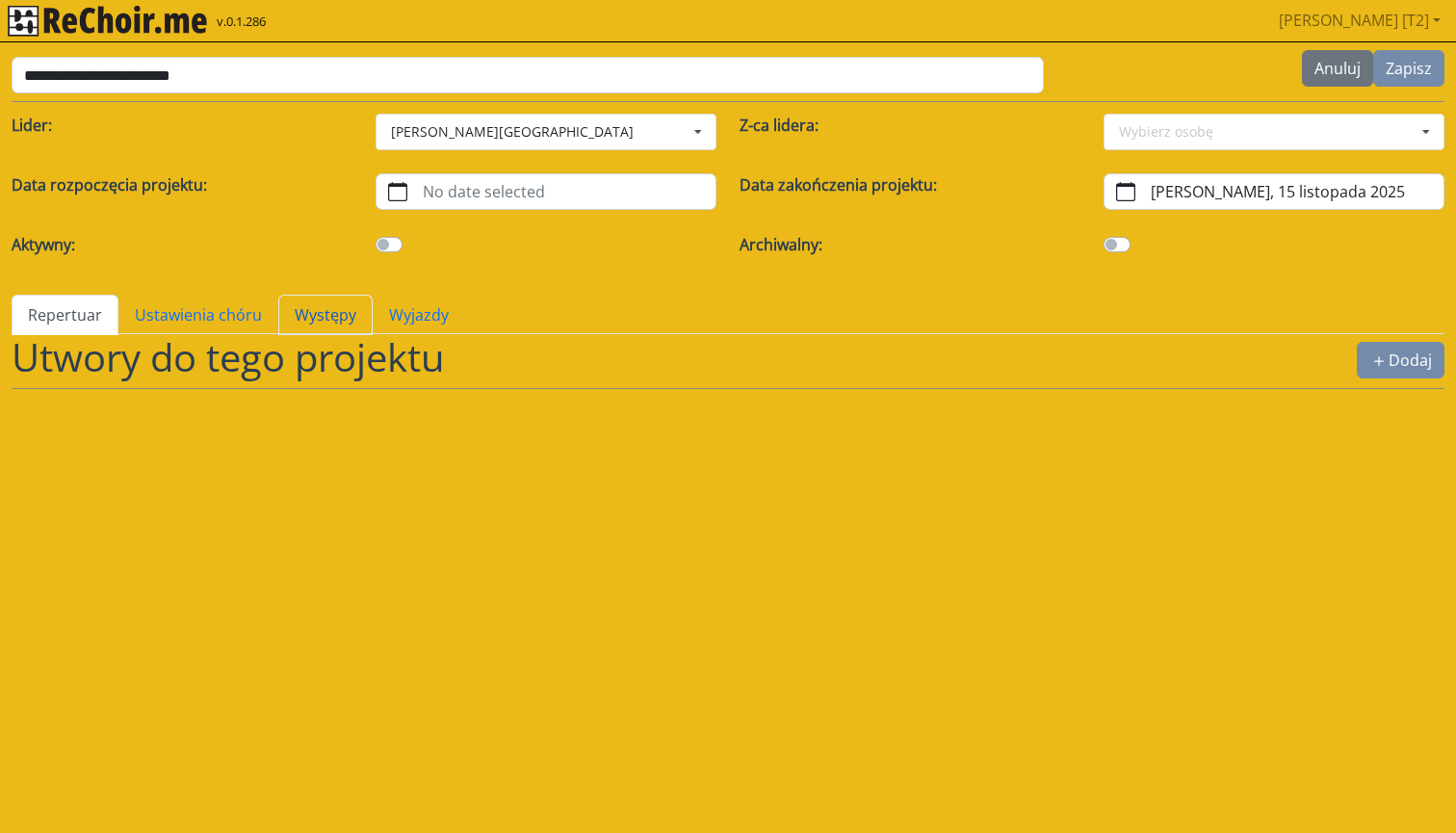
click at [336, 308] on link "Występy" at bounding box center [325, 315] width 94 height 41
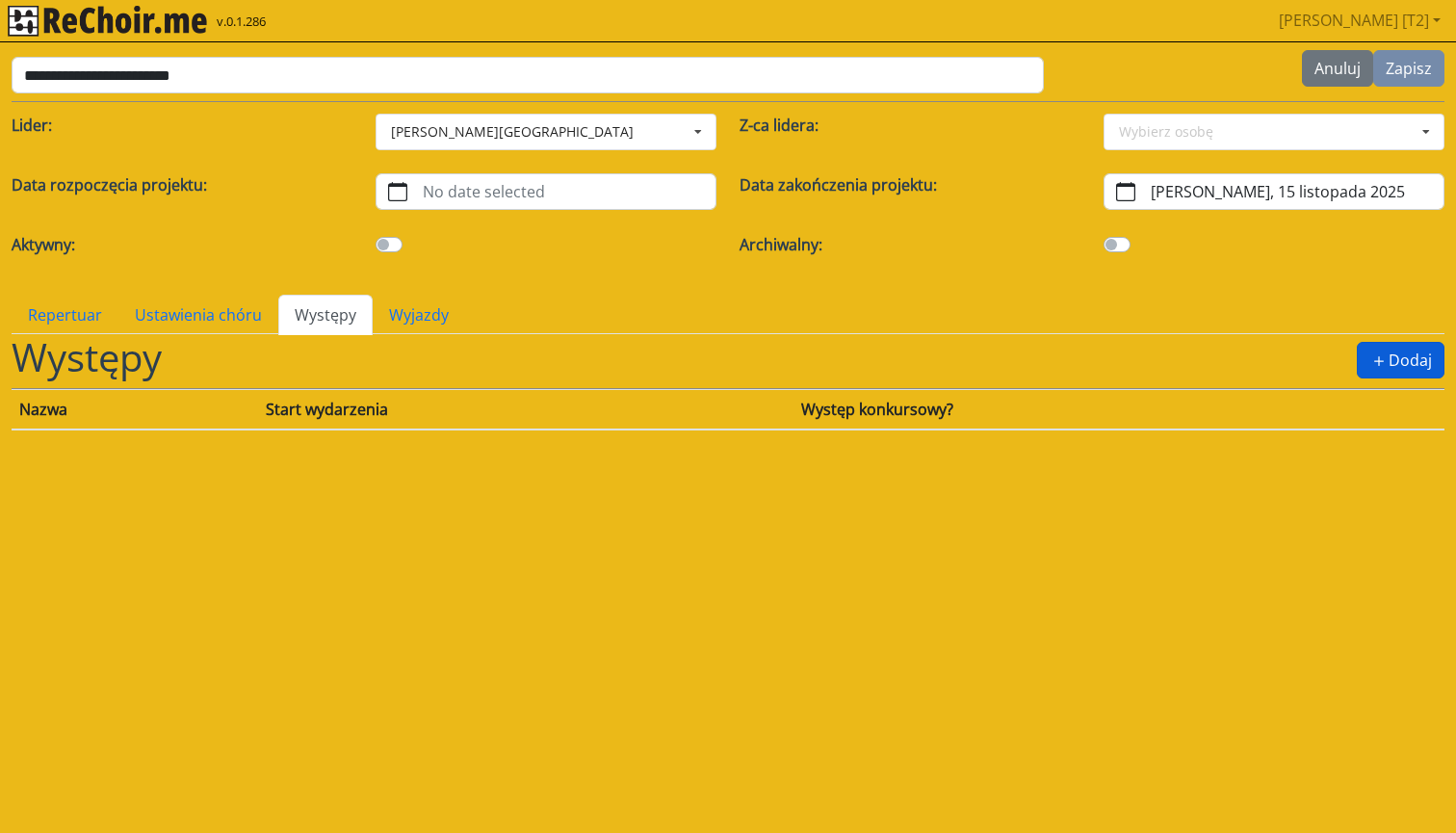
click at [1415, 353] on button "Dodaj" at bounding box center [1401, 360] width 88 height 37
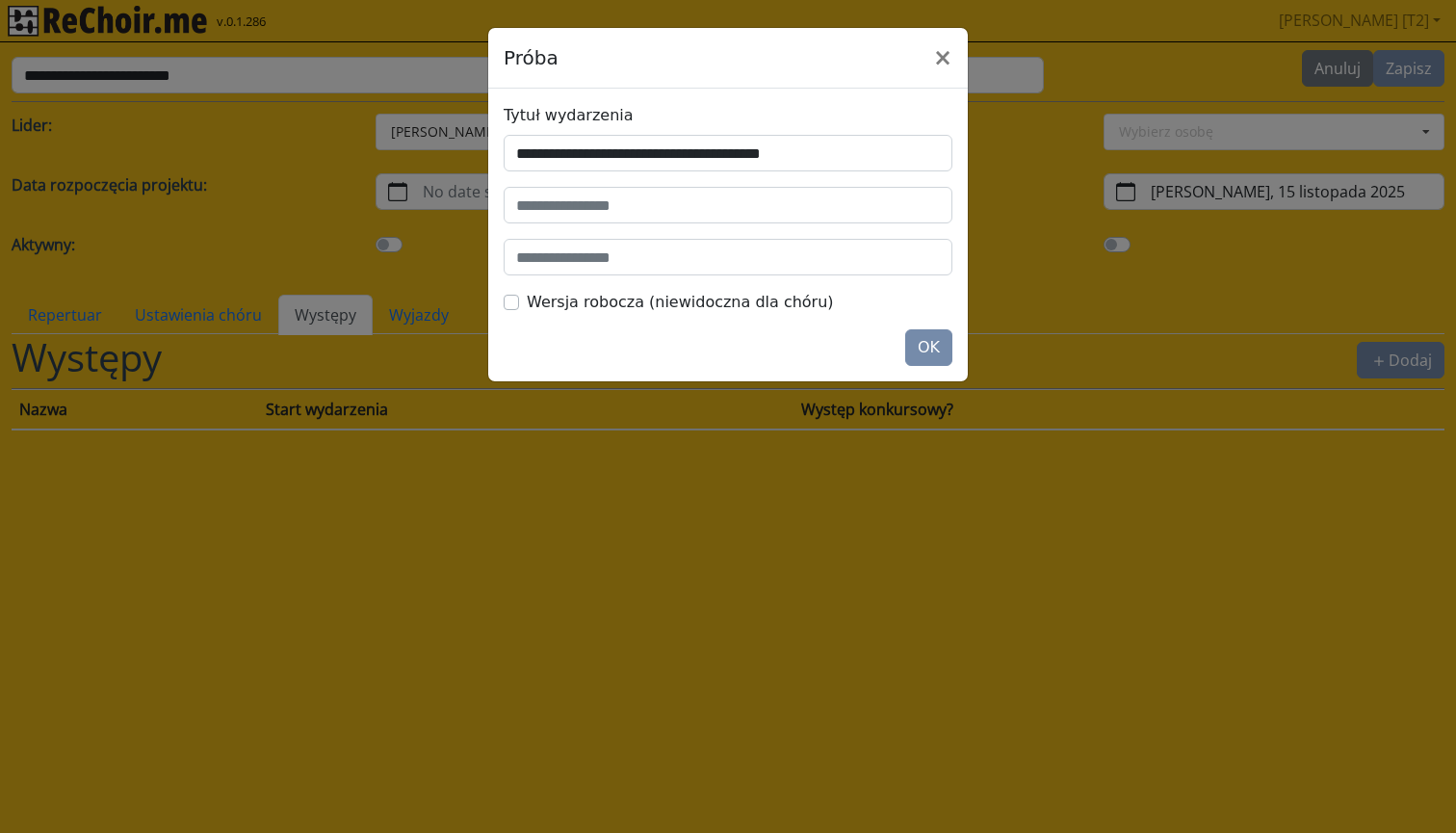
type input "**********"
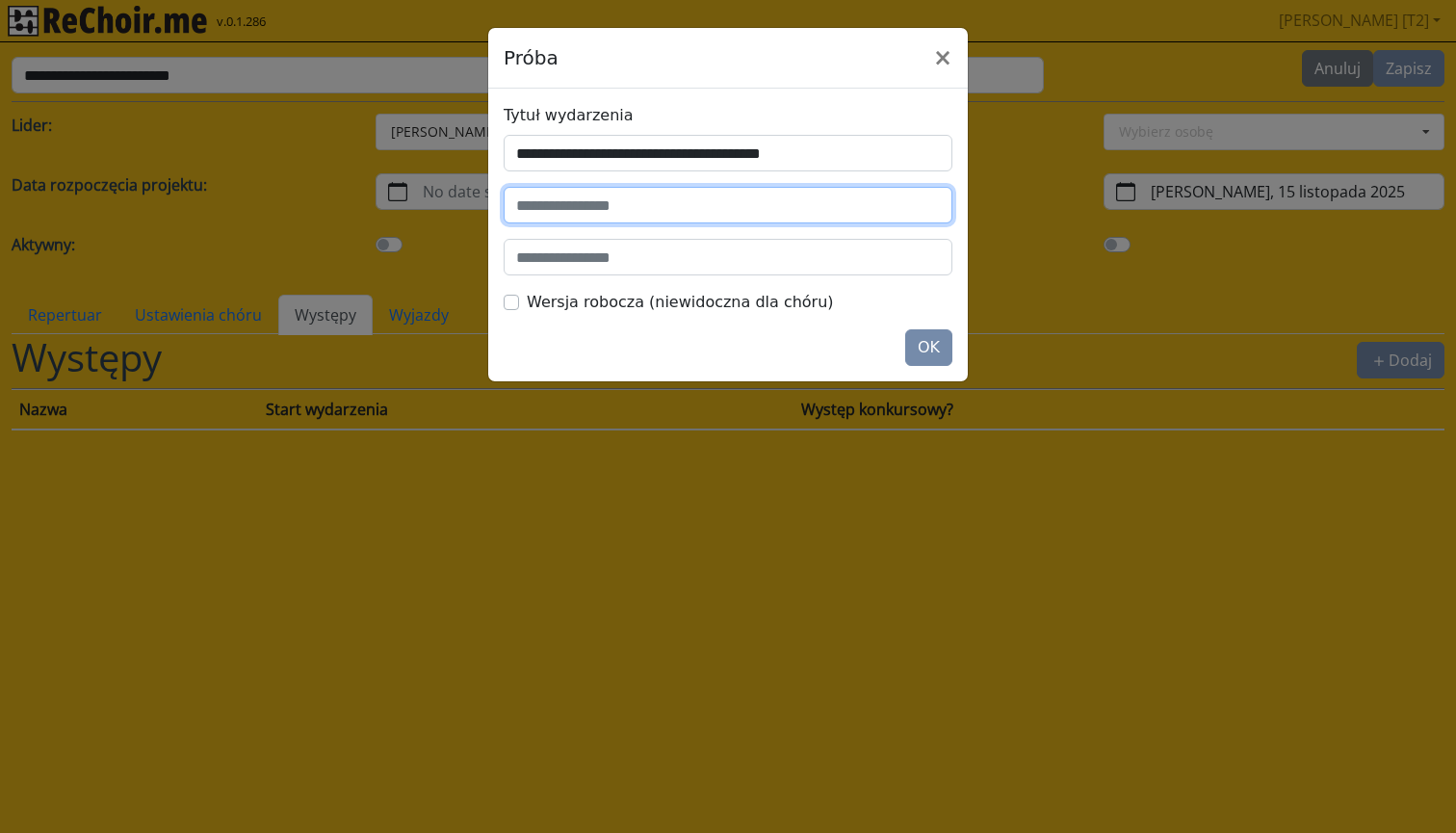
click at [626, 209] on input "text" at bounding box center [728, 205] width 449 height 37
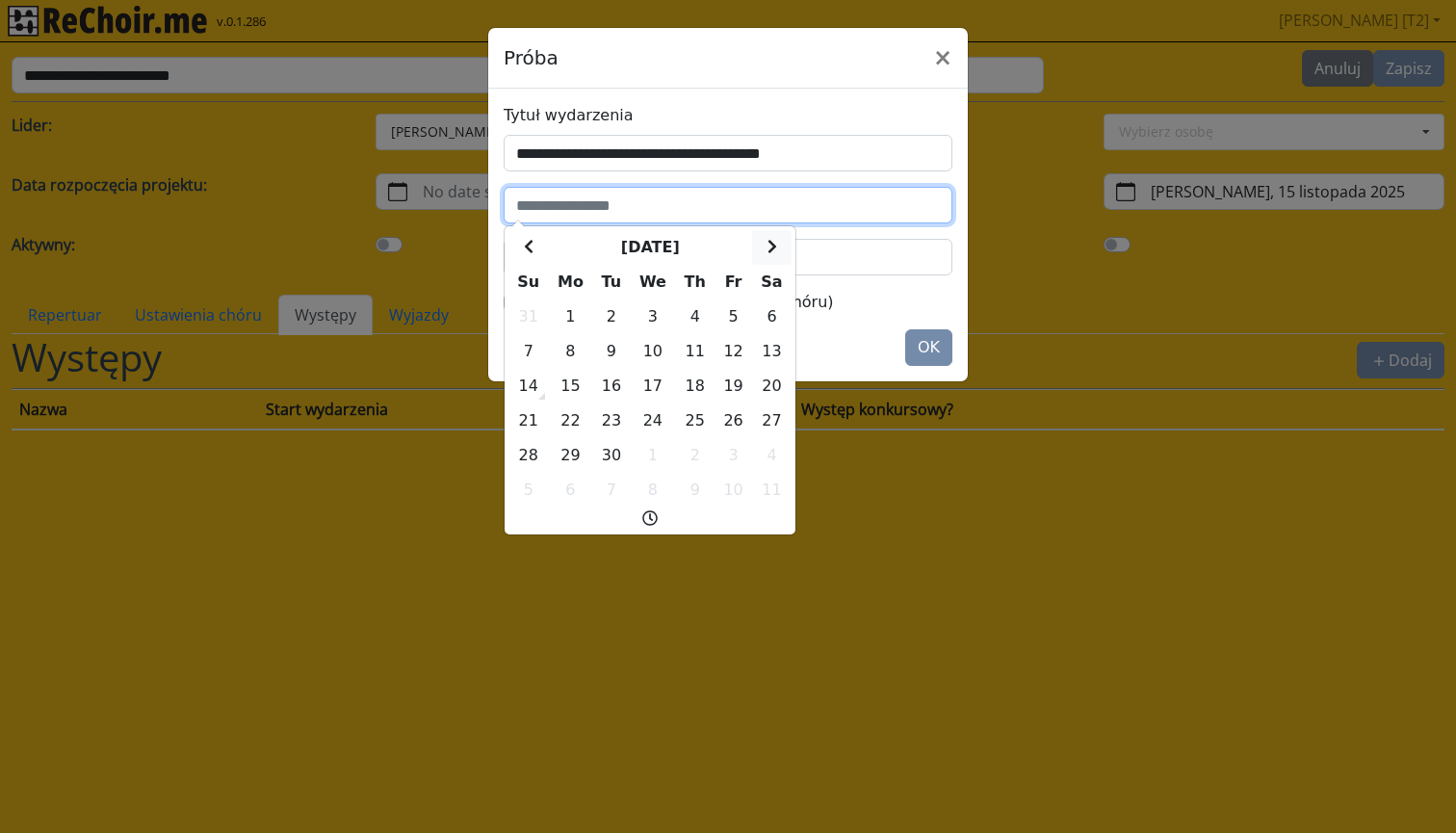
click at [771, 248] on icon at bounding box center [773, 246] width 10 height 16
click at [734, 387] on td "14" at bounding box center [733, 386] width 38 height 35
drag, startPoint x: 610, startPoint y: 205, endPoint x: 725, endPoint y: 205, distance: 115.0
click at [724, 205] on input "**********" at bounding box center [728, 205] width 449 height 37
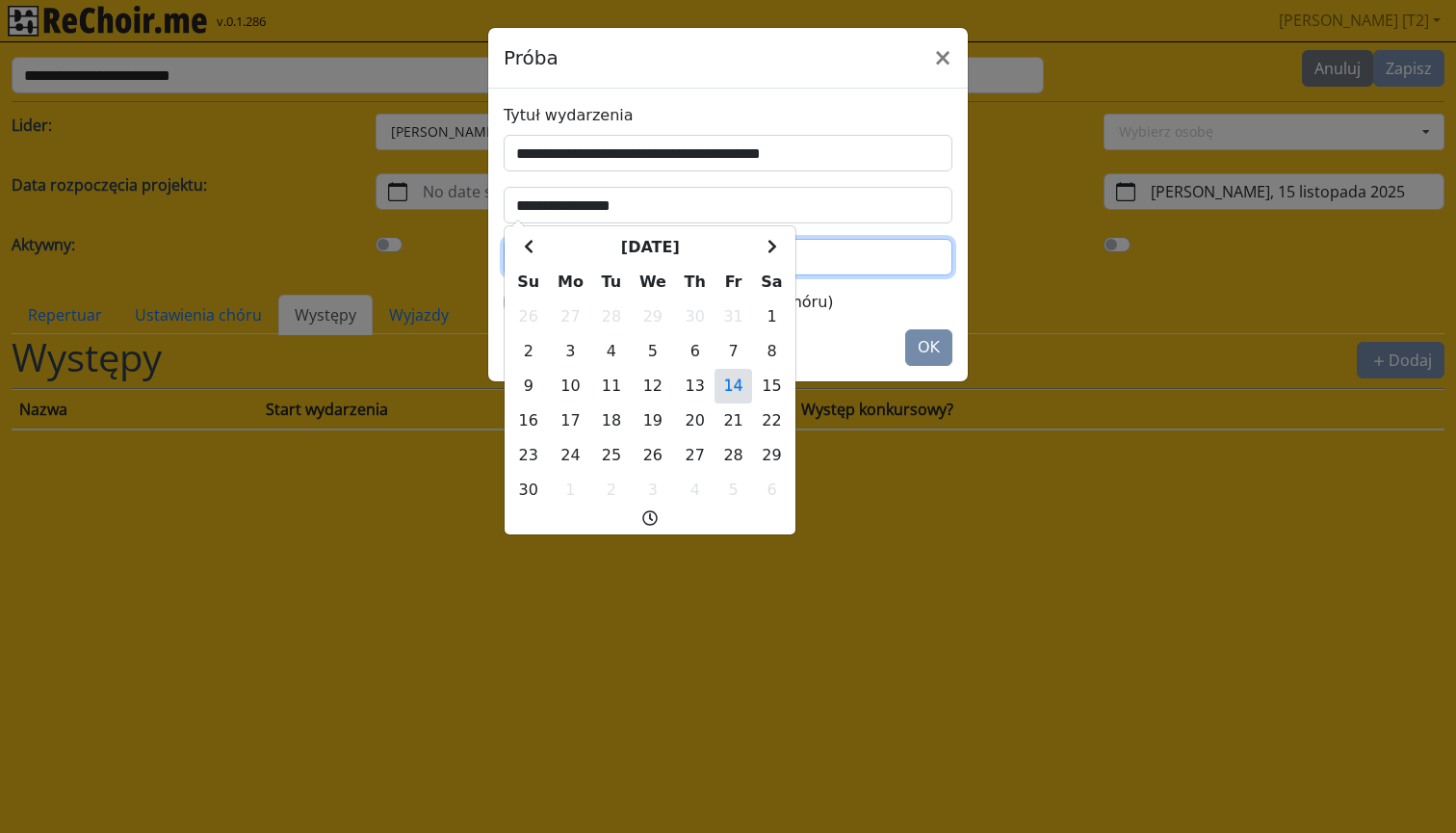
type input "**********"
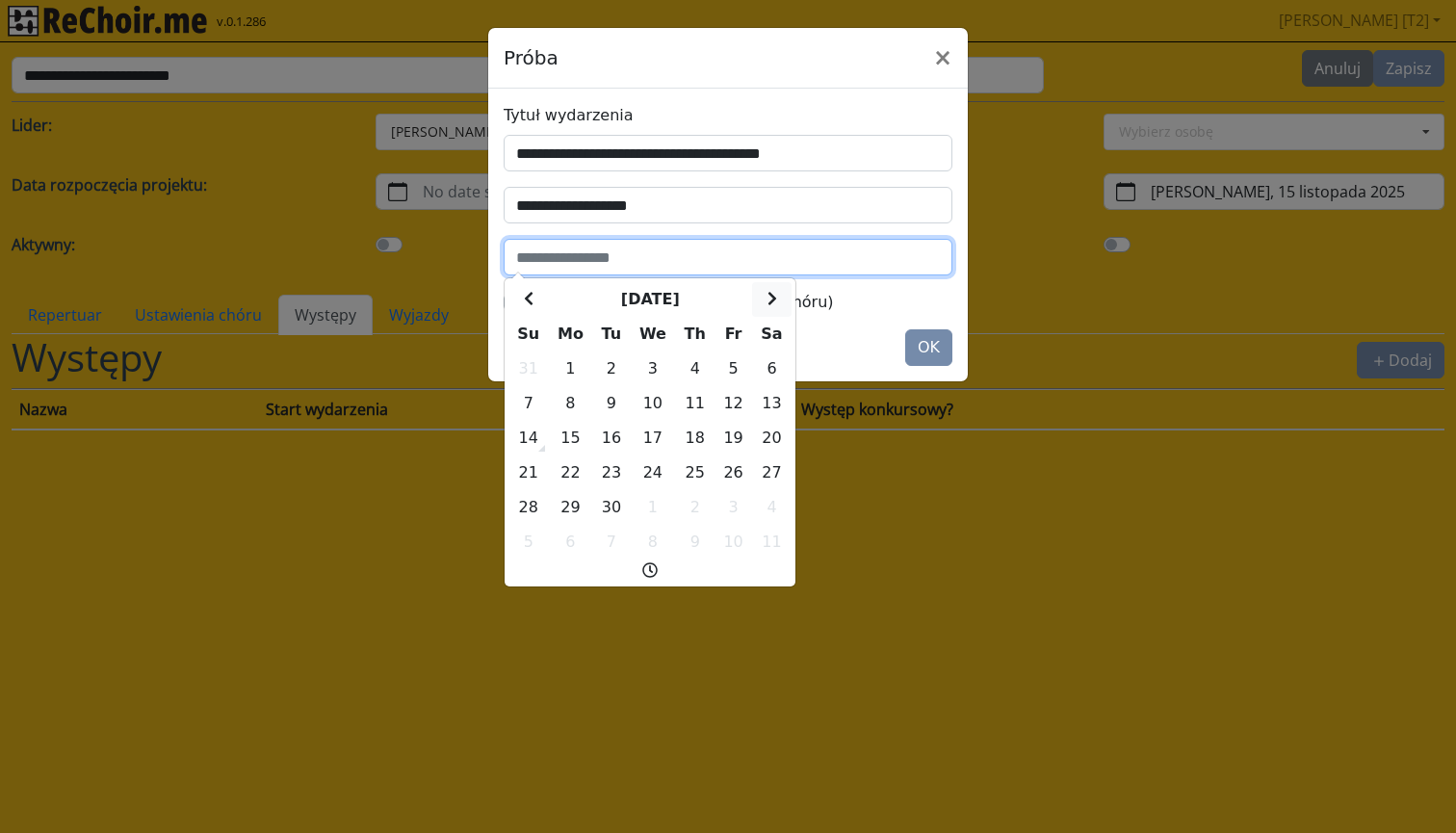
click at [777, 305] on icon at bounding box center [773, 299] width 10 height 16
click at [779, 437] on td "15" at bounding box center [772, 439] width 40 height 35
drag, startPoint x: 607, startPoint y: 253, endPoint x: 747, endPoint y: 249, distance: 140.1
click at [747, 249] on input "**********" at bounding box center [728, 257] width 449 height 37
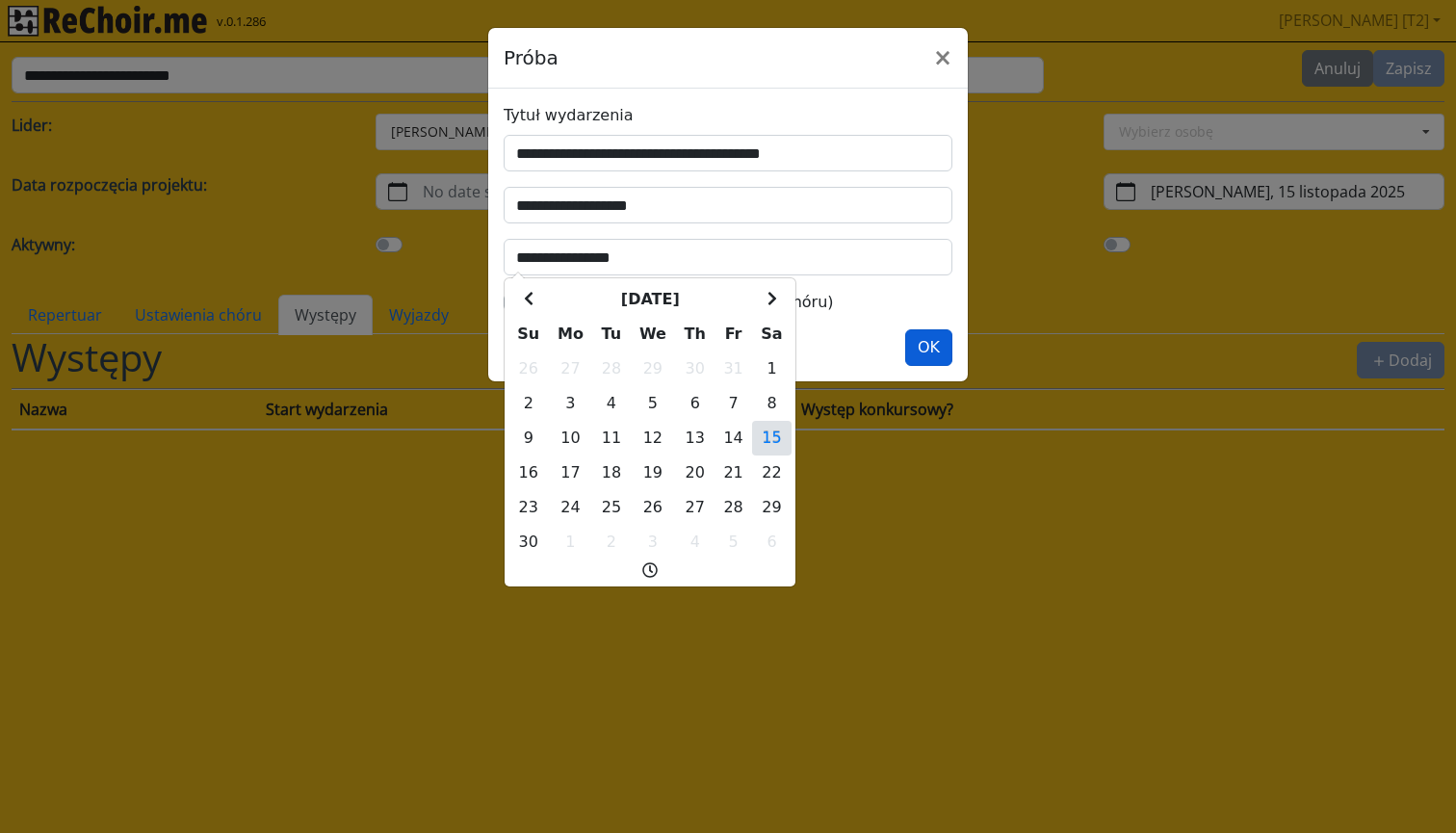
type input "**********"
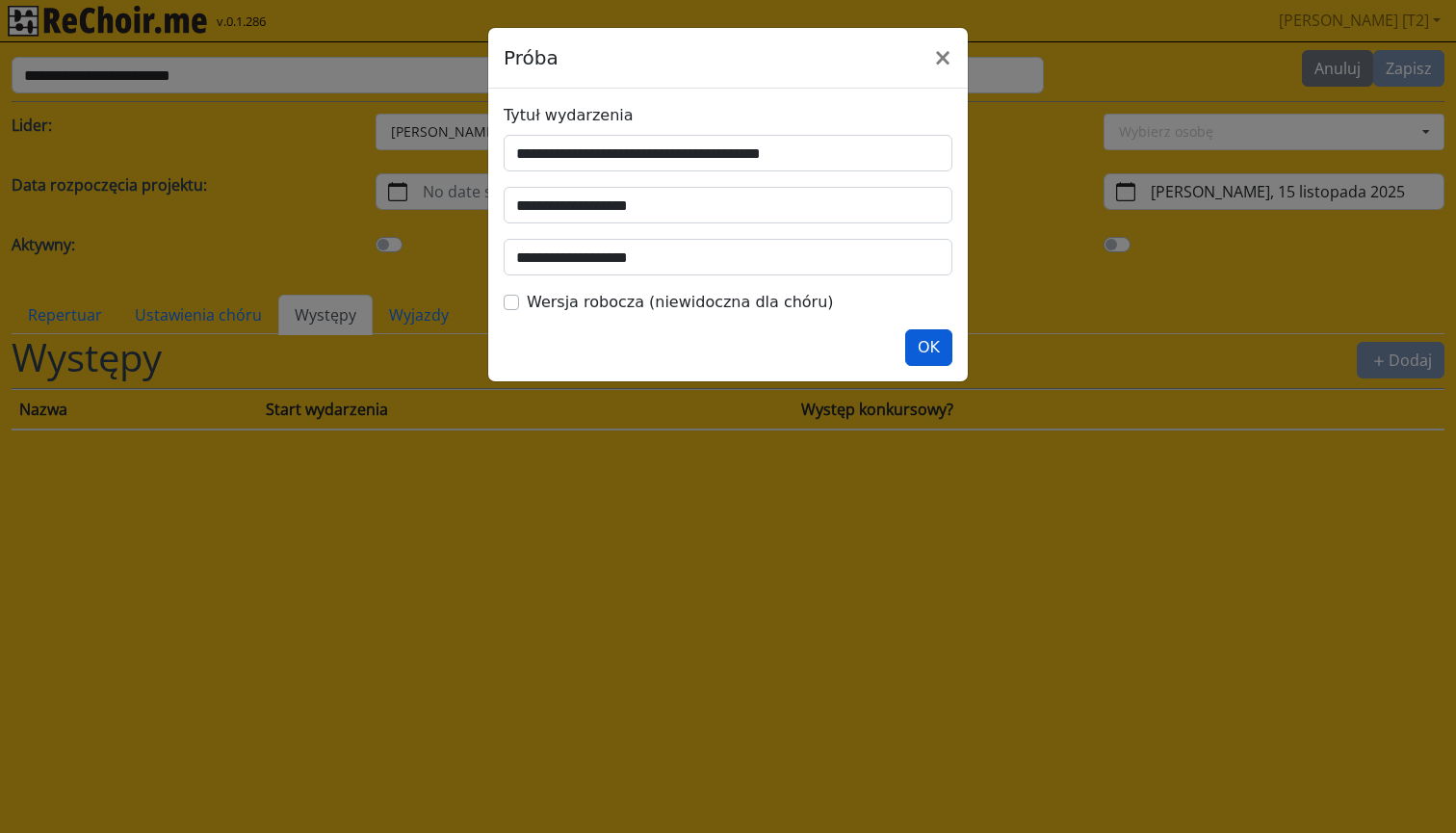
click at [917, 335] on button "OK" at bounding box center [928, 347] width 47 height 37
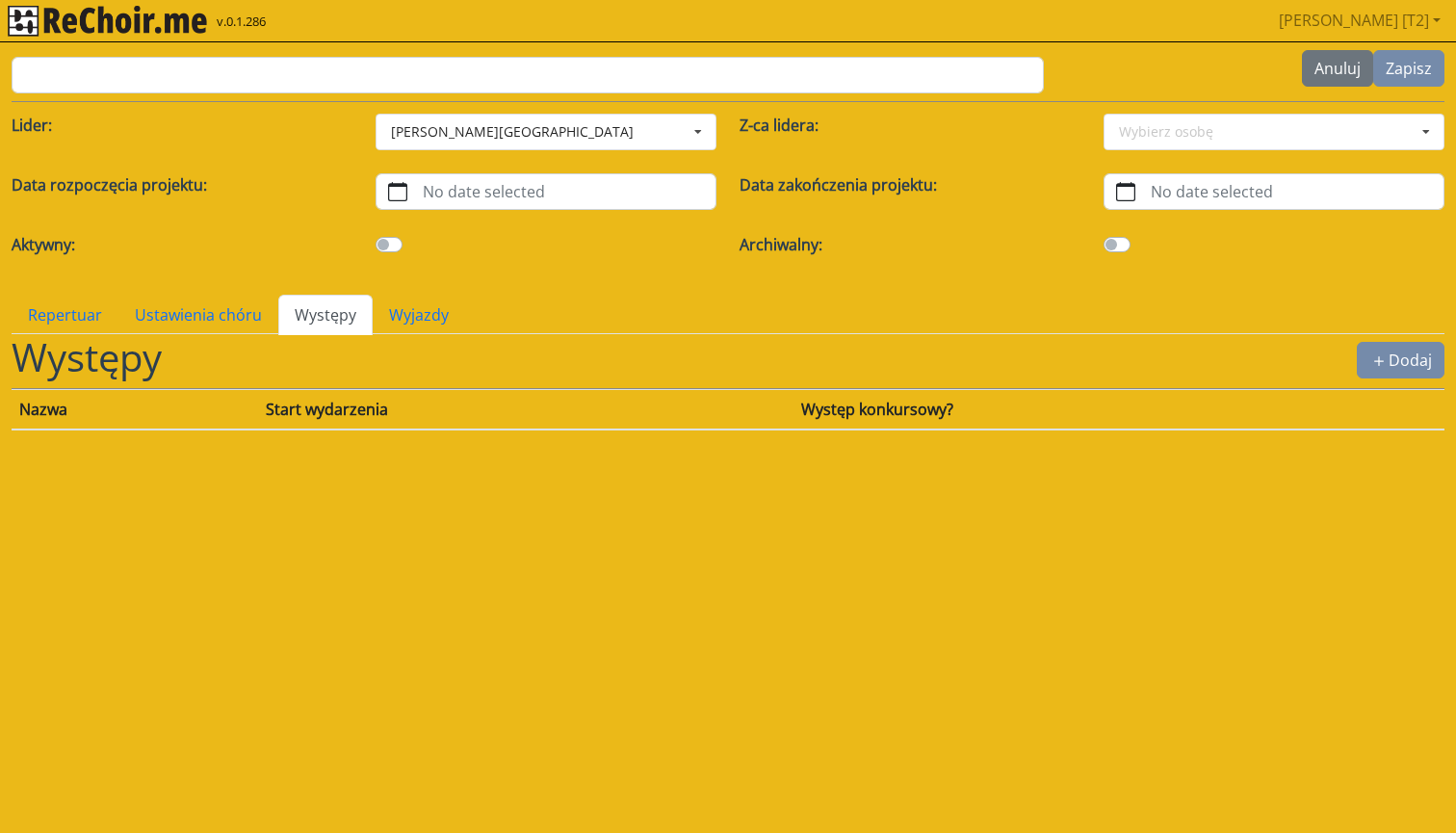
click at [113, 9] on img "rekłajer mi" at bounding box center [107, 21] width 200 height 31
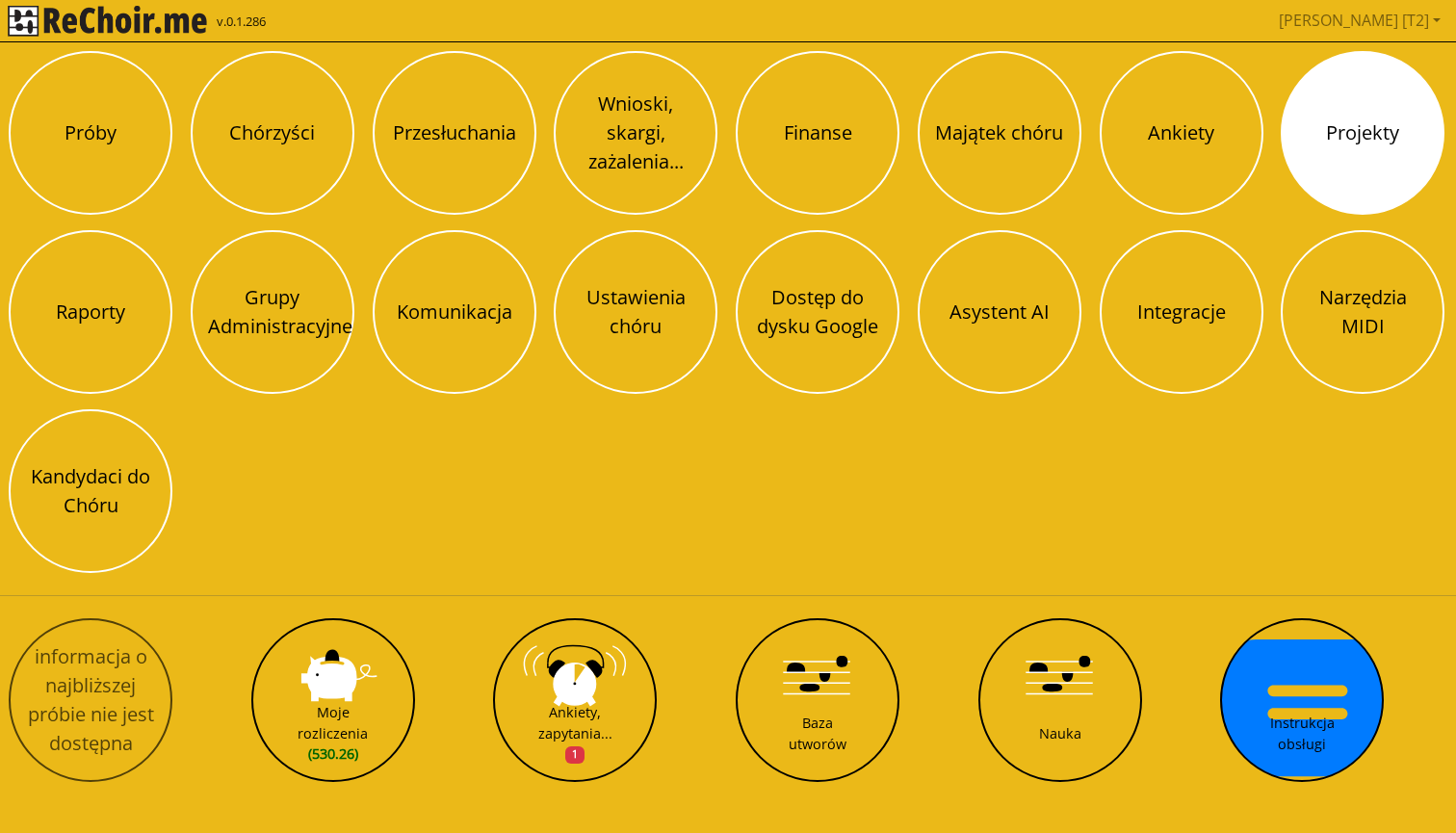
click at [1345, 116] on button "Projekty" at bounding box center [1363, 132] width 164 height 163
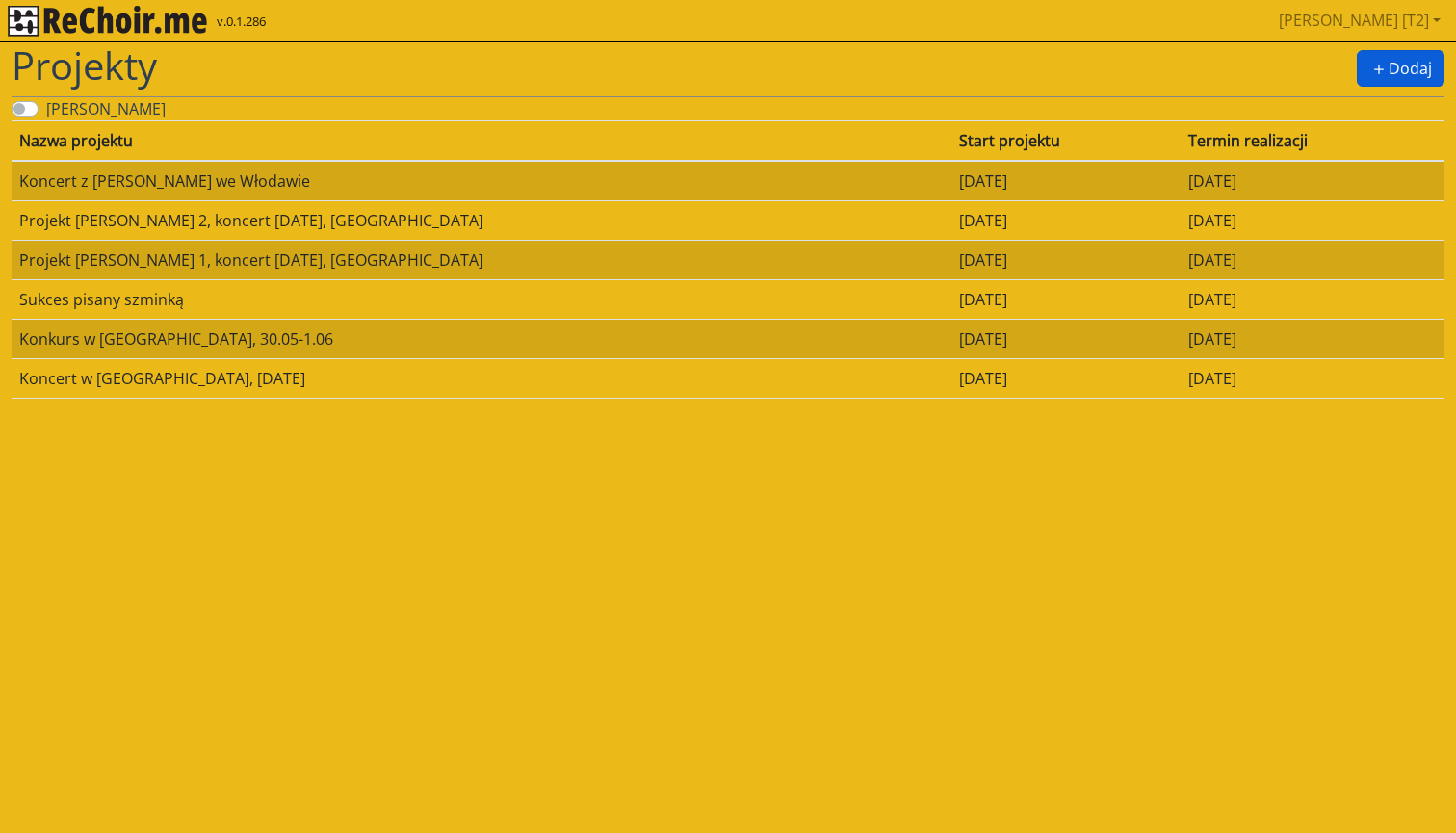
click at [1376, 66] on icon "plus" at bounding box center [1379, 69] width 10 height 10
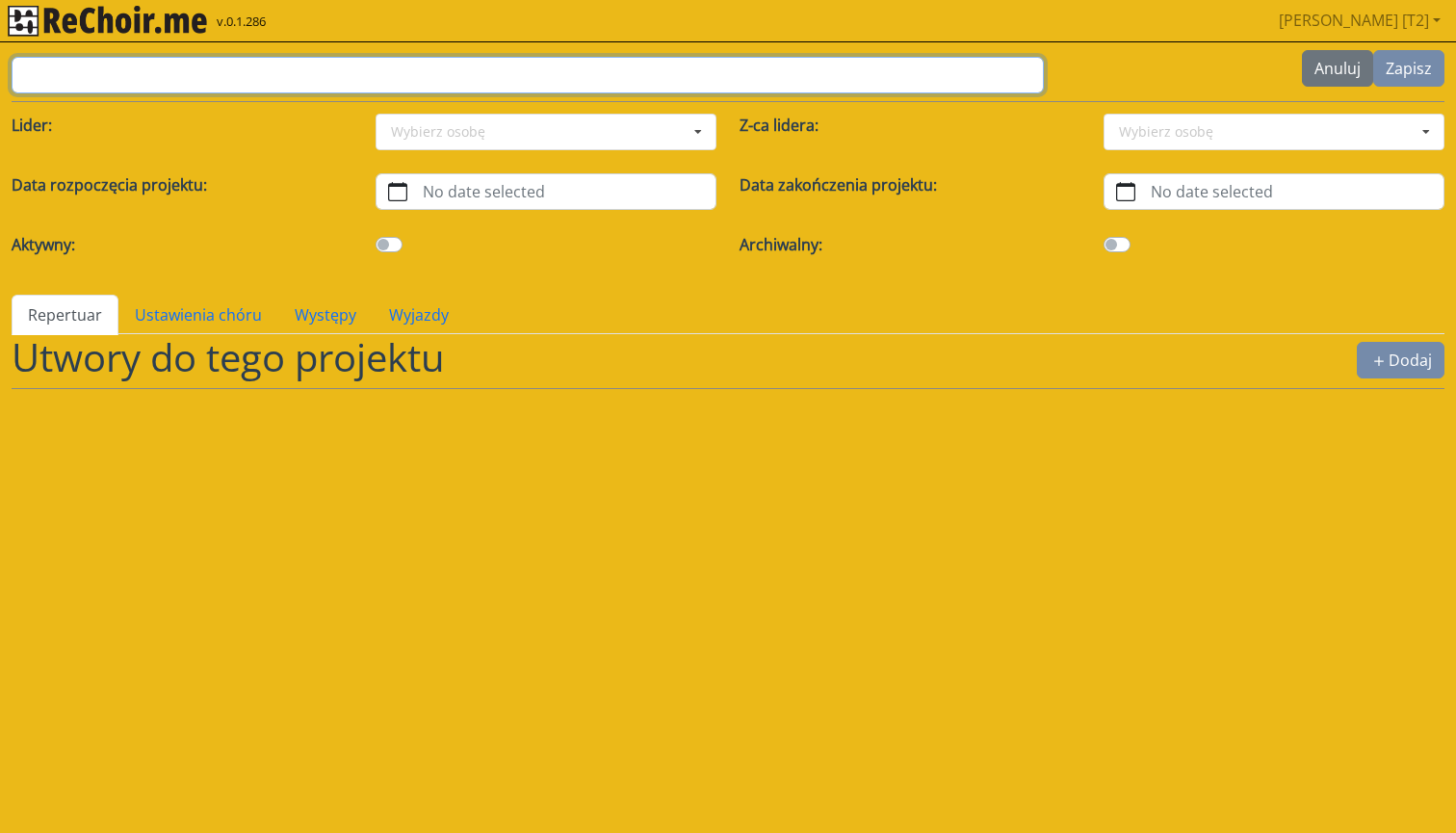
click at [130, 67] on input "text" at bounding box center [528, 75] width 1033 height 37
type input "**********"
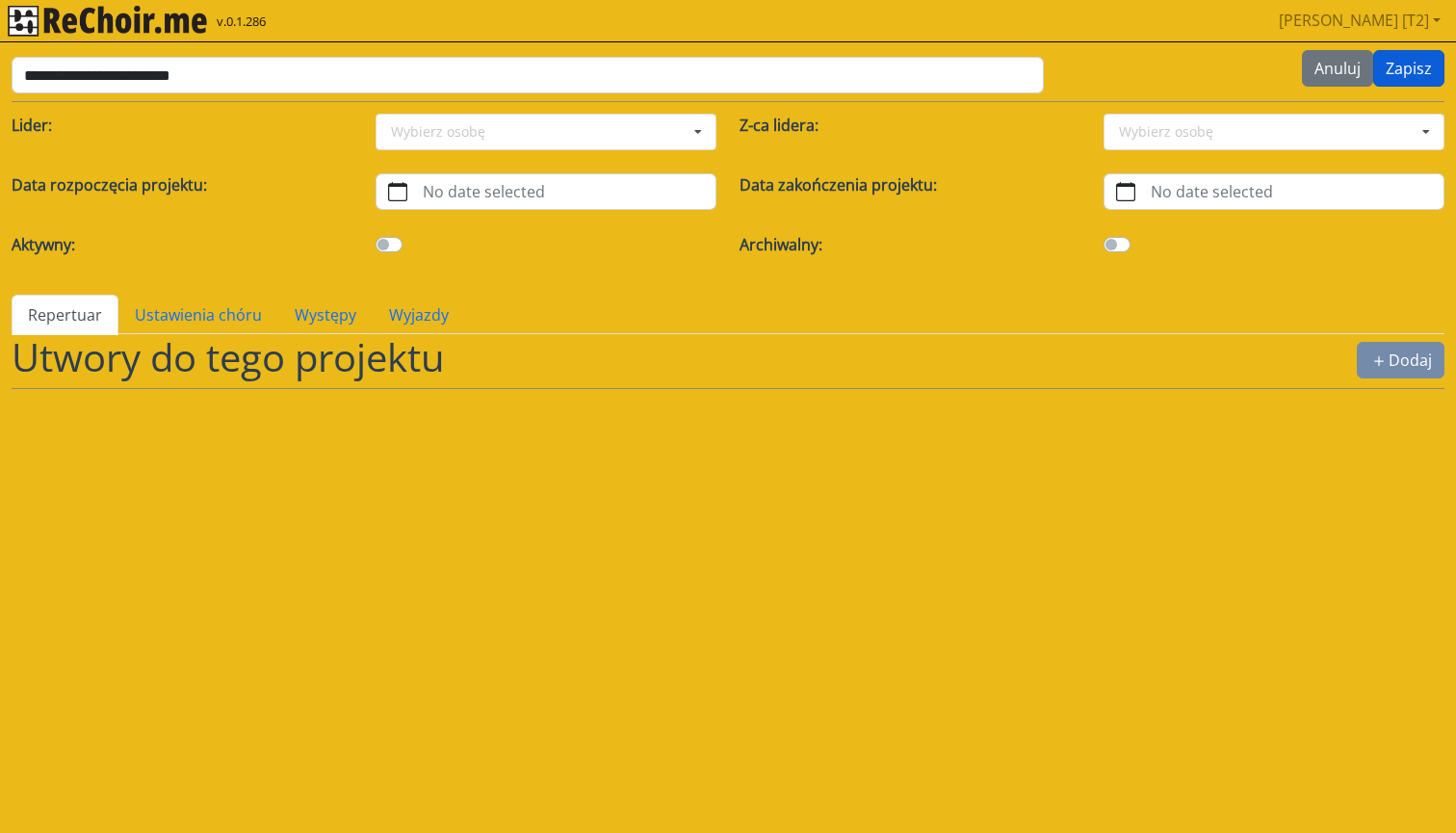
click at [1428, 77] on button "Zapisz" at bounding box center [1408, 68] width 71 height 37
click at [451, 301] on link "Występy" at bounding box center [482, 315] width 94 height 41
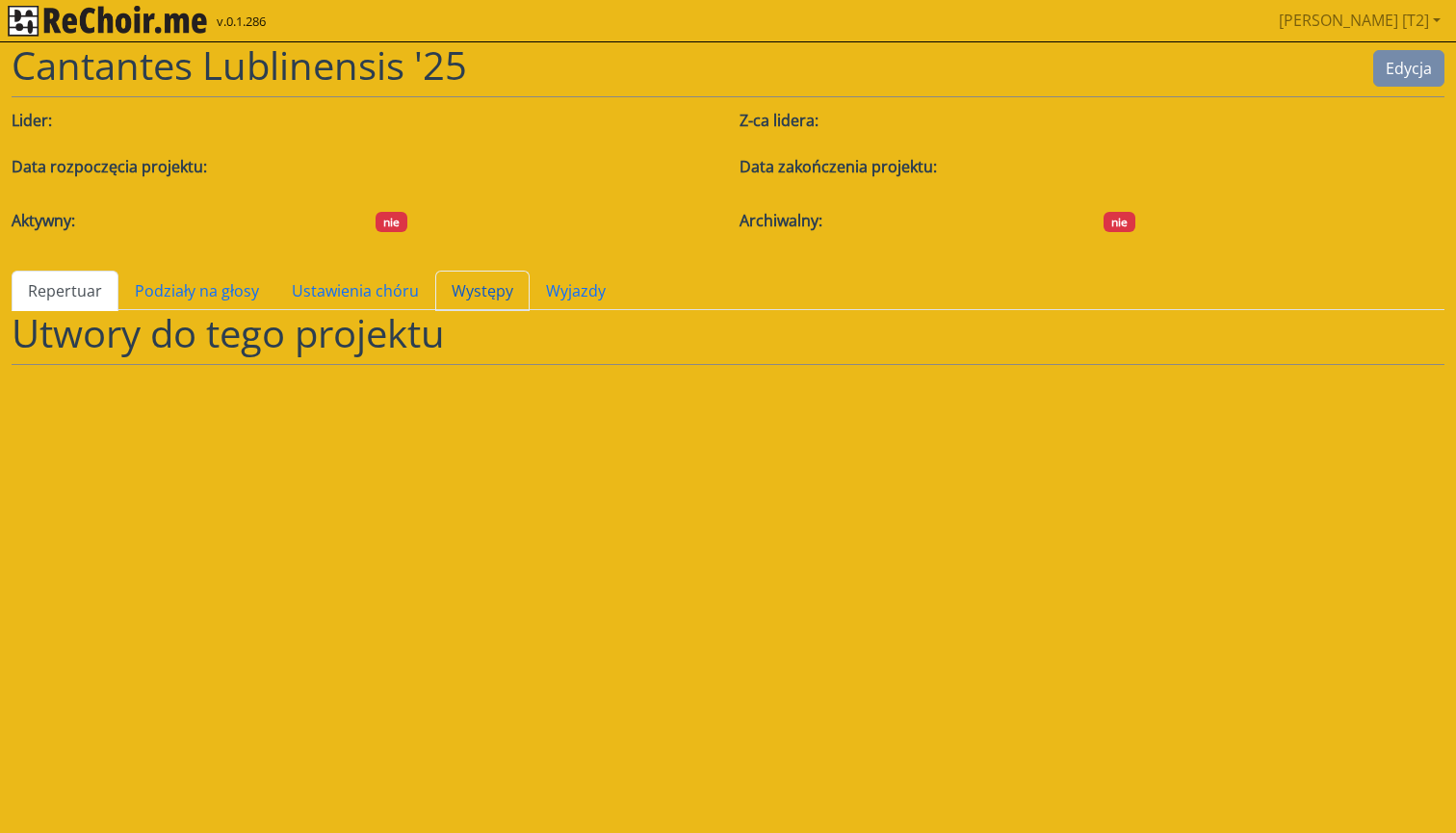
click at [449, 299] on link "Występy" at bounding box center [482, 291] width 94 height 41
